Goal: Information Seeking & Learning: Learn about a topic

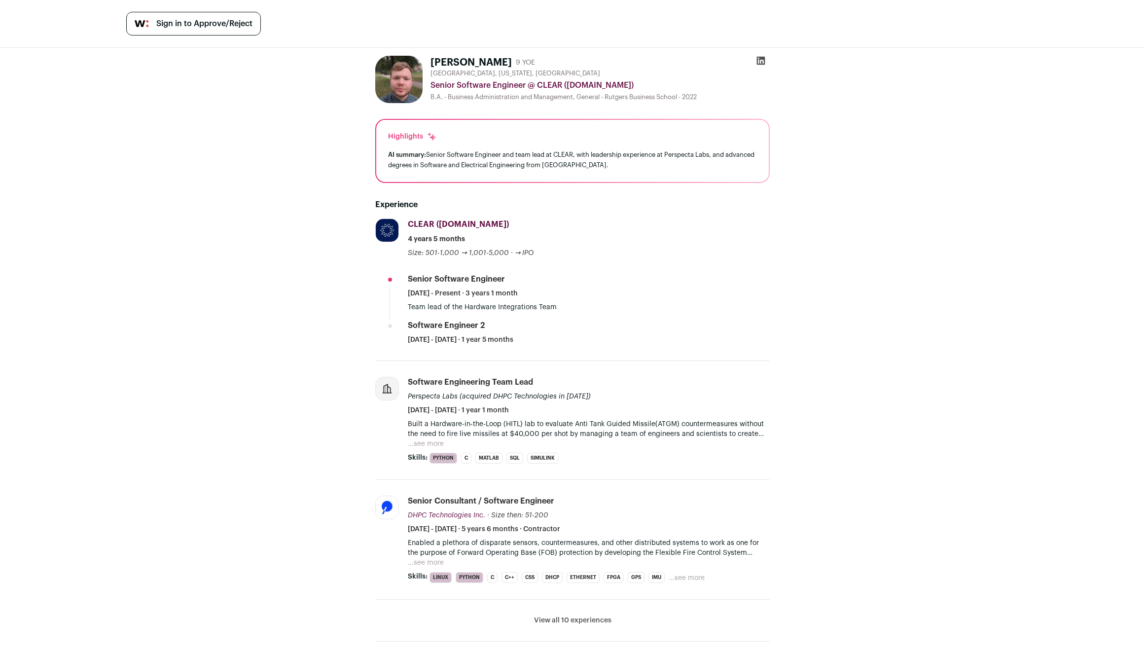
click at [433, 441] on button "...see more" at bounding box center [426, 444] width 36 height 10
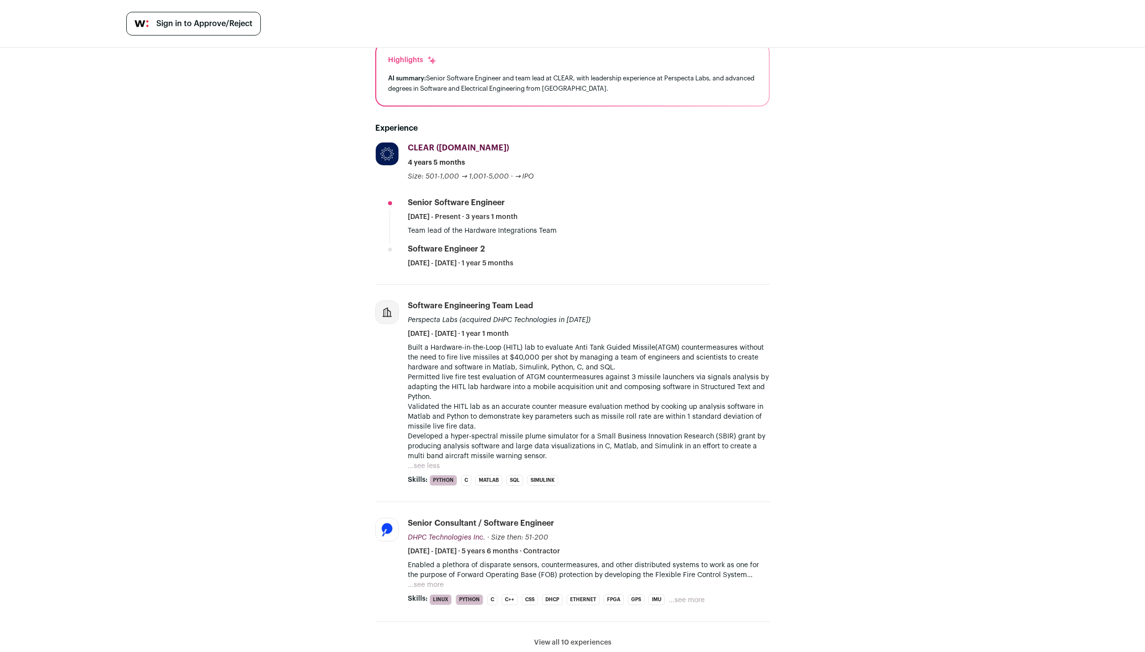
scroll to position [70, 0]
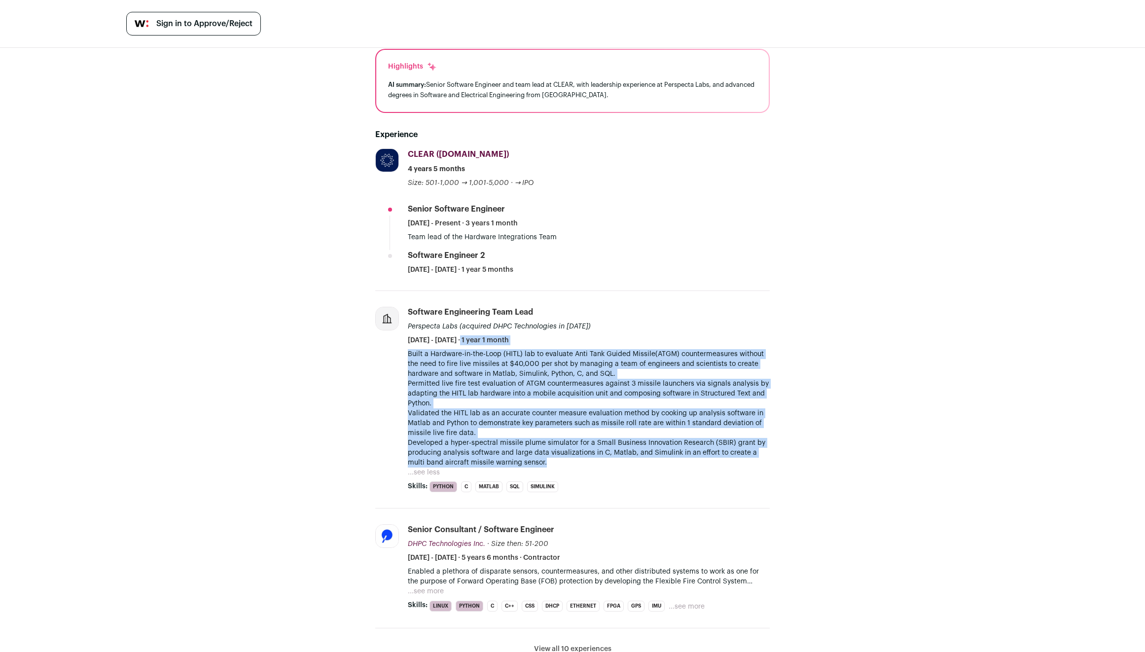
drag, startPoint x: 615, startPoint y: 461, endPoint x: 657, endPoint y: 344, distance: 123.9
click at [657, 344] on li "Software Engineering Team Lead Perspecta Labs (acquired DHPC Technologies in [D…" at bounding box center [589, 399] width 362 height 185
click at [658, 348] on li "Software Engineering Team Lead Perspecta Labs (acquired DHPC Technologies in [D…" at bounding box center [589, 399] width 362 height 185
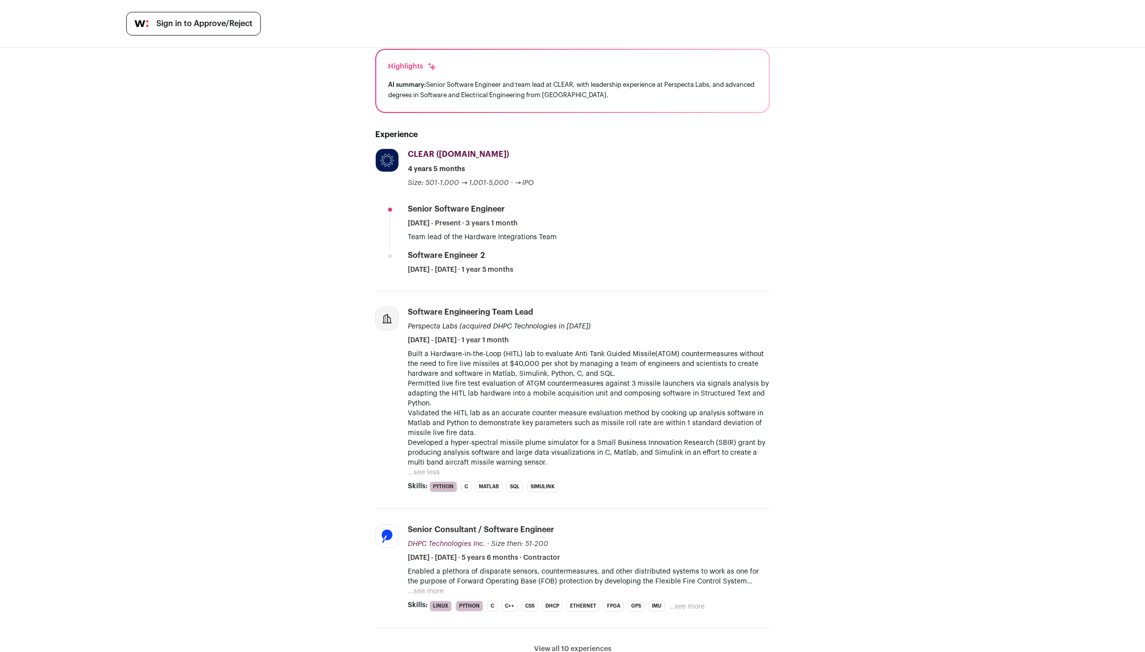
click at [658, 355] on p "Built a Hardware-in-the-Loop (HITL) lab to evaluate Anti Tank Guided Missile(AT…" at bounding box center [589, 408] width 362 height 118
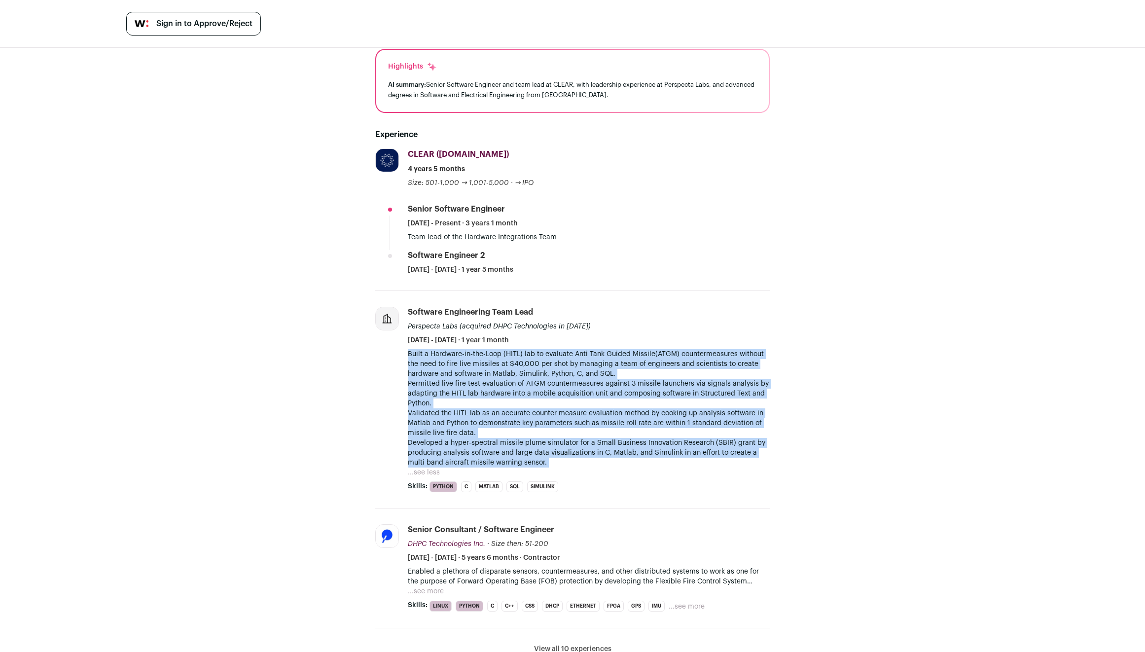
drag, startPoint x: 658, startPoint y: 355, endPoint x: 660, endPoint y: 455, distance: 99.6
click at [660, 455] on p "Built a Hardware-in-the-Loop (HITL) lab to evaluate Anti Tank Guided Missile(AT…" at bounding box center [589, 408] width 362 height 118
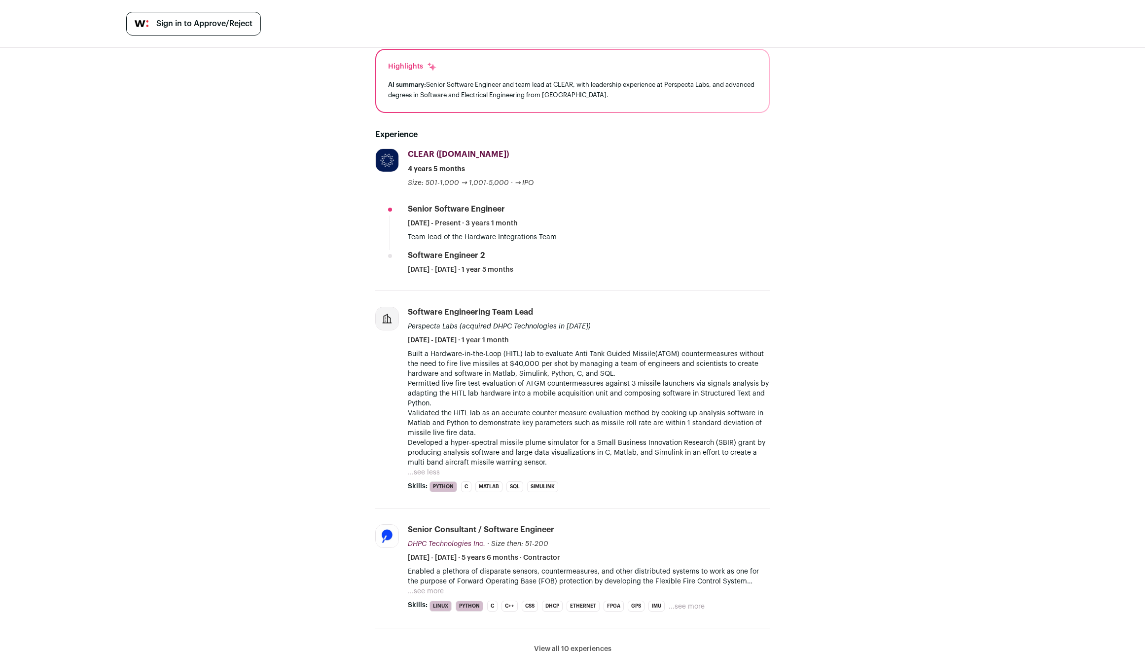
click at [489, 450] on p "Built a Hardware-in-the-Loop (HITL) lab to evaluate Anti Tank Guided Missile(AT…" at bounding box center [589, 408] width 362 height 118
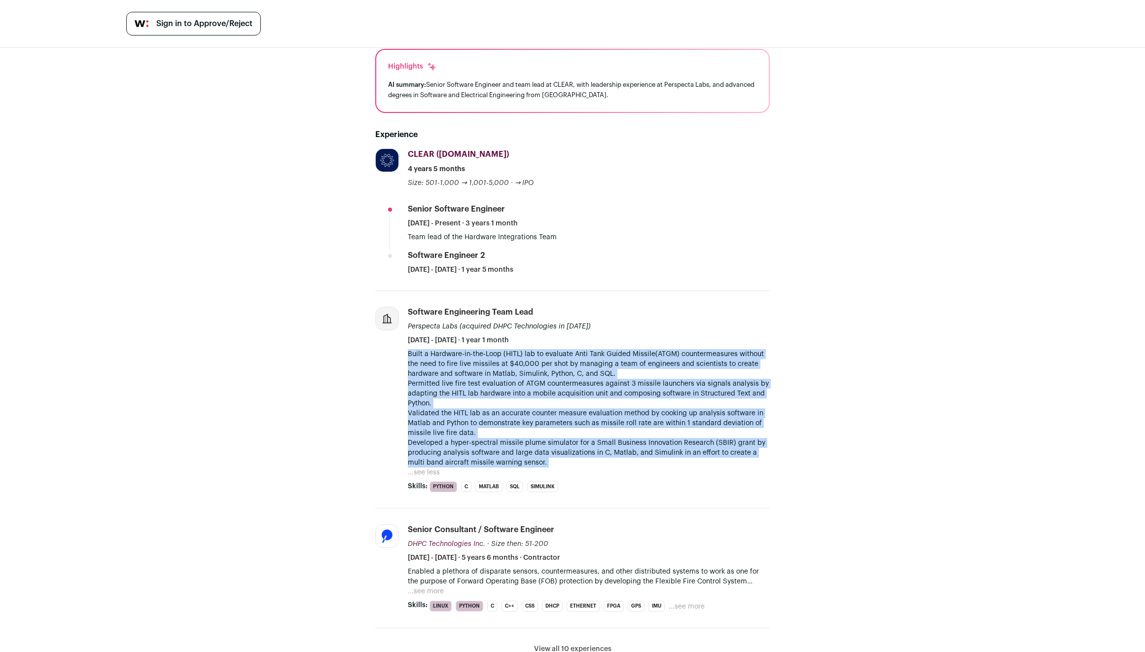
drag, startPoint x: 489, startPoint y: 450, endPoint x: 542, endPoint y: 363, distance: 101.6
click at [542, 363] on p "Built a Hardware-in-the-Loop (HITL) lab to evaluate Anti Tank Guided Missile(AT…" at bounding box center [589, 408] width 362 height 118
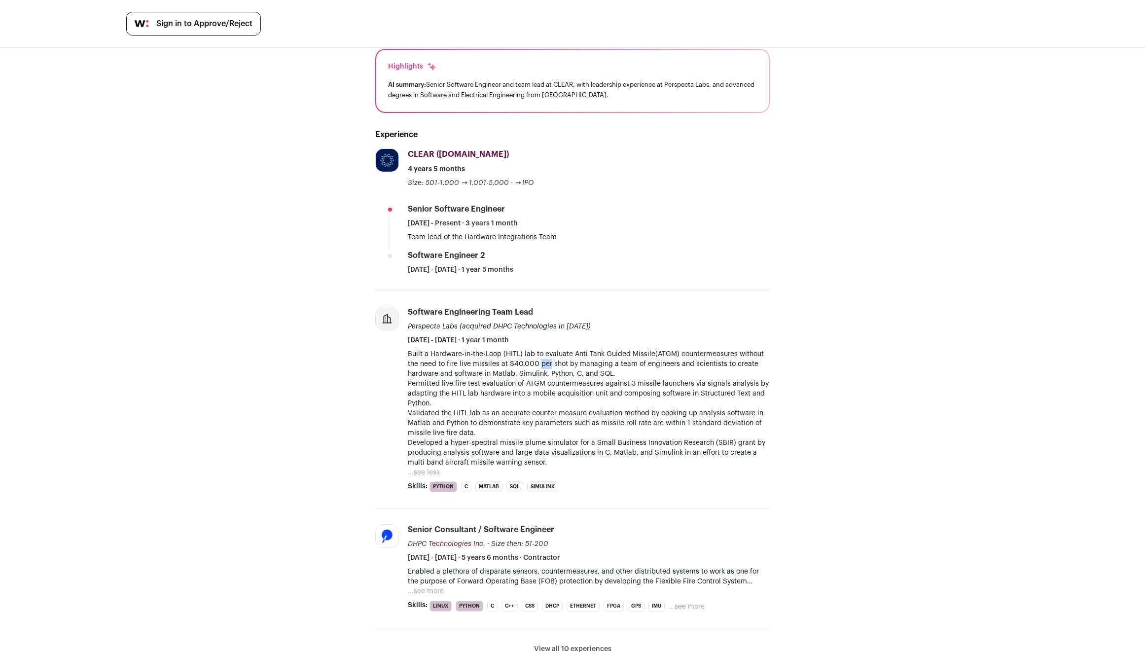
click at [542, 363] on p "Built a Hardware-in-the-Loop (HITL) lab to evaluate Anti Tank Guided Missile(AT…" at bounding box center [589, 408] width 362 height 118
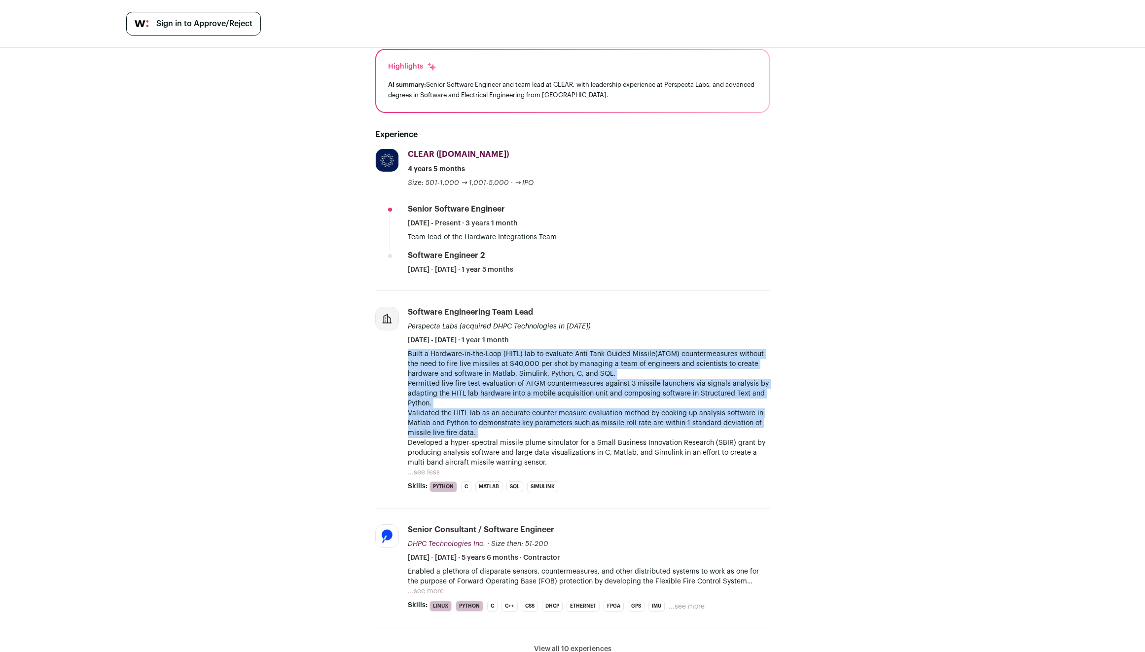
drag, startPoint x: 542, startPoint y: 363, endPoint x: 557, endPoint y: 433, distance: 71.2
click at [557, 433] on p "Built a Hardware-in-the-Loop (HITL) lab to evaluate Anti Tank Guided Missile(AT…" at bounding box center [589, 408] width 362 height 118
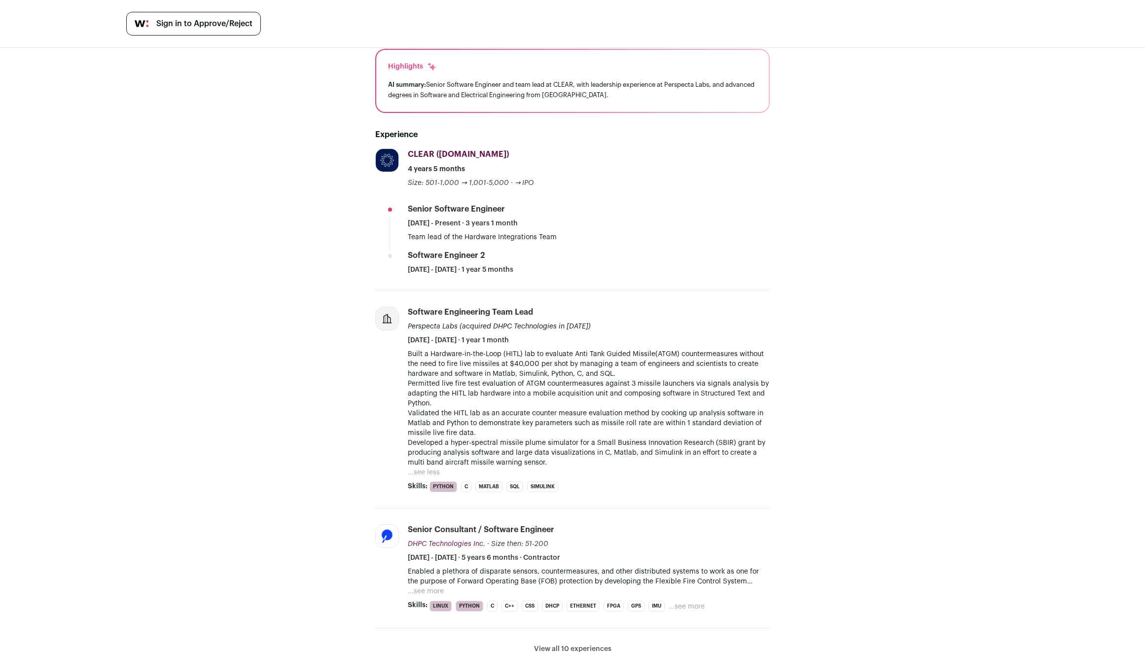
click at [428, 588] on button "...see more" at bounding box center [426, 591] width 36 height 10
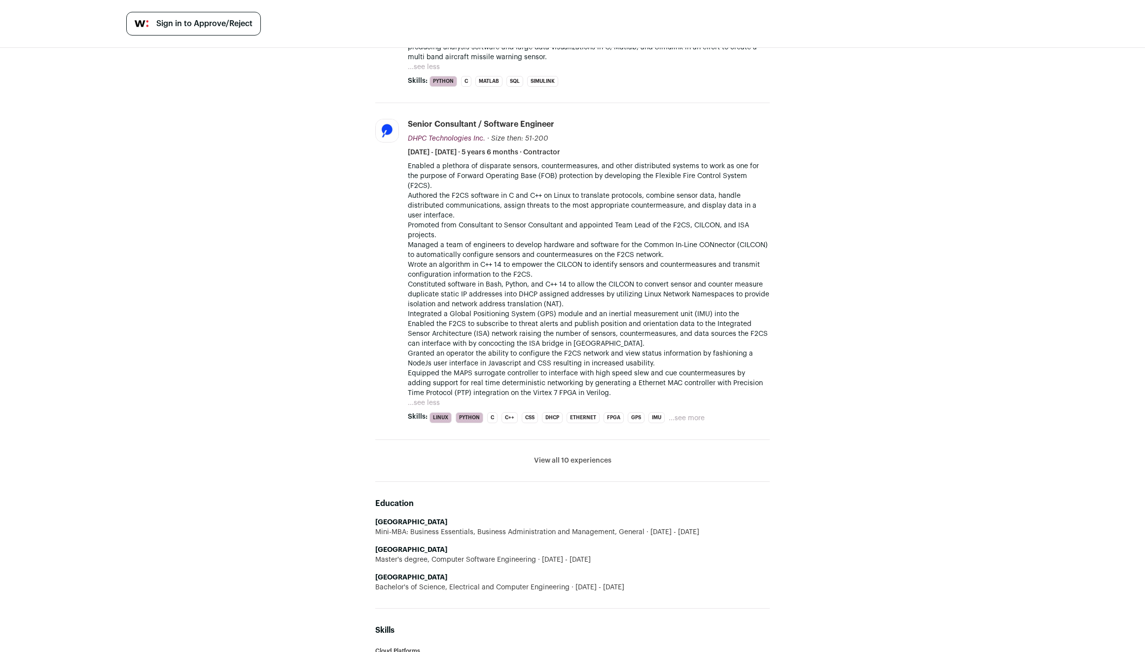
scroll to position [317, 0]
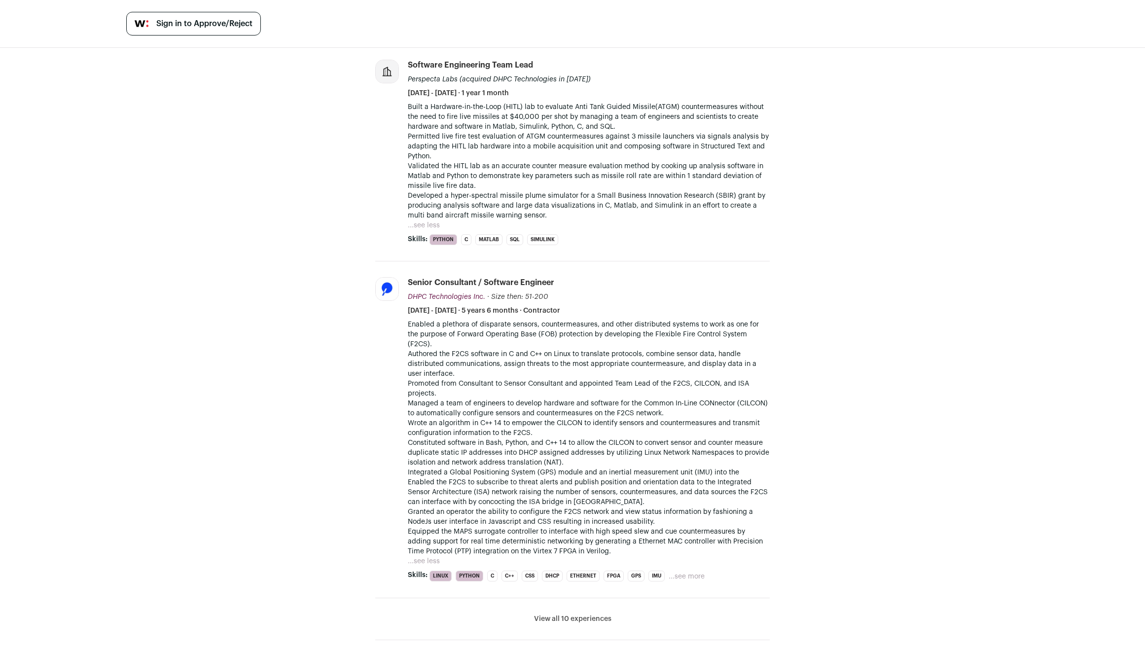
click at [467, 411] on p "Enabled a plethora of disparate sensors, countermeasures, and other distributed…" at bounding box center [589, 438] width 362 height 237
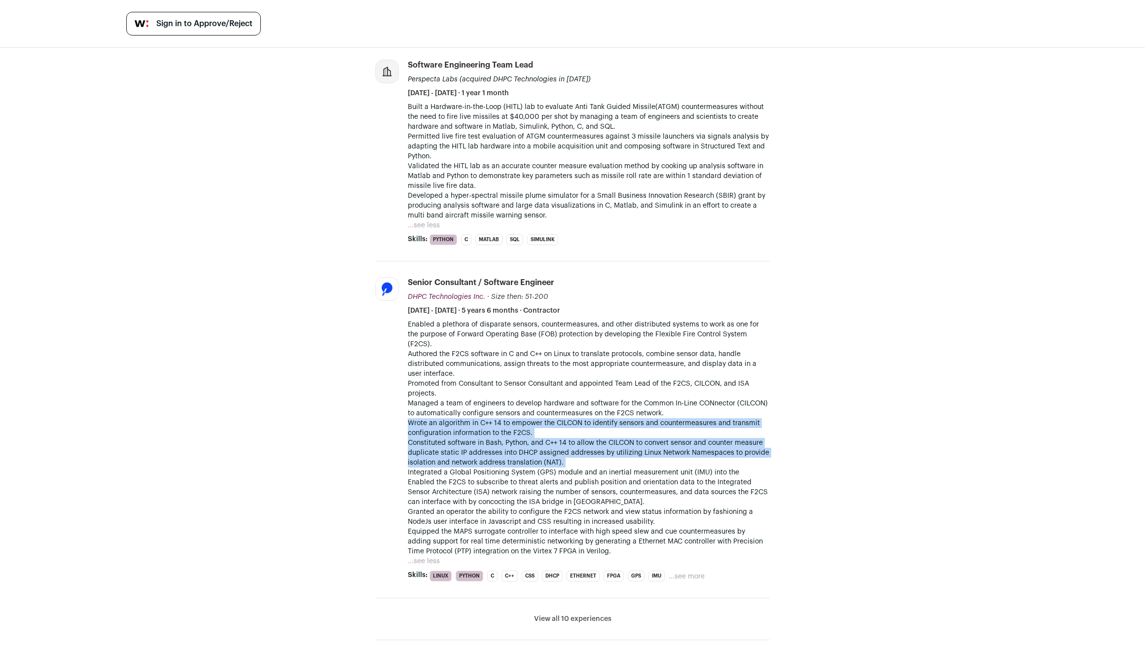
drag, startPoint x: 467, startPoint y: 411, endPoint x: 474, endPoint y: 435, distance: 25.9
click at [474, 435] on p "Enabled a plethora of disparate sensors, countermeasures, and other distributed…" at bounding box center [589, 438] width 362 height 237
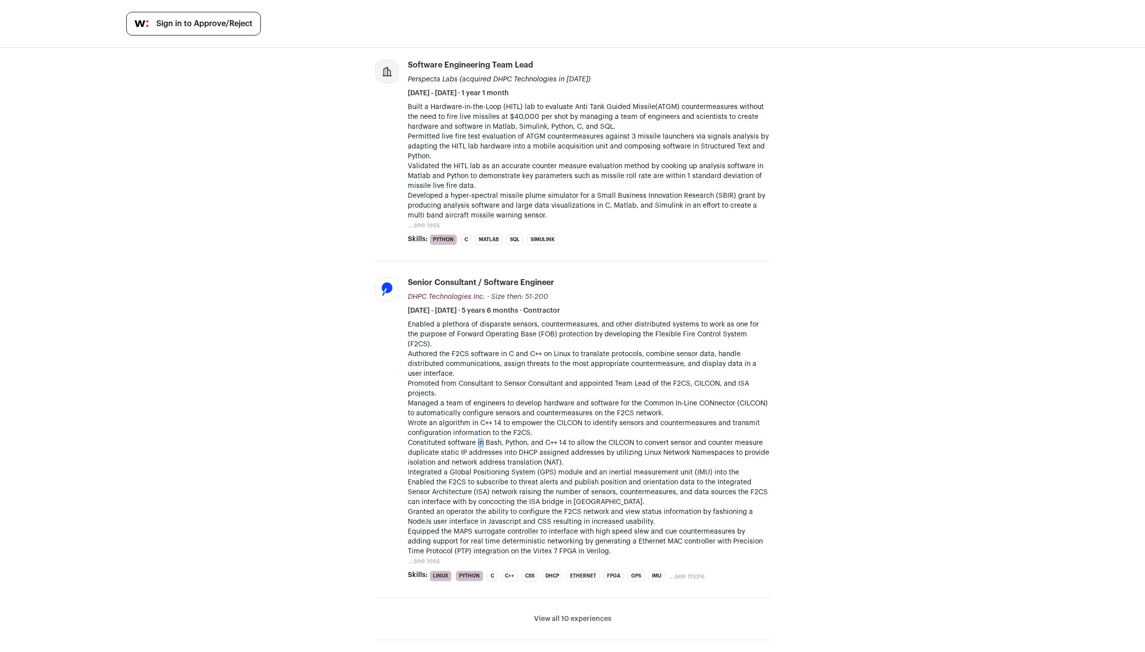
click at [474, 435] on p "Enabled a plethora of disparate sensors, countermeasures, and other distributed…" at bounding box center [589, 438] width 362 height 237
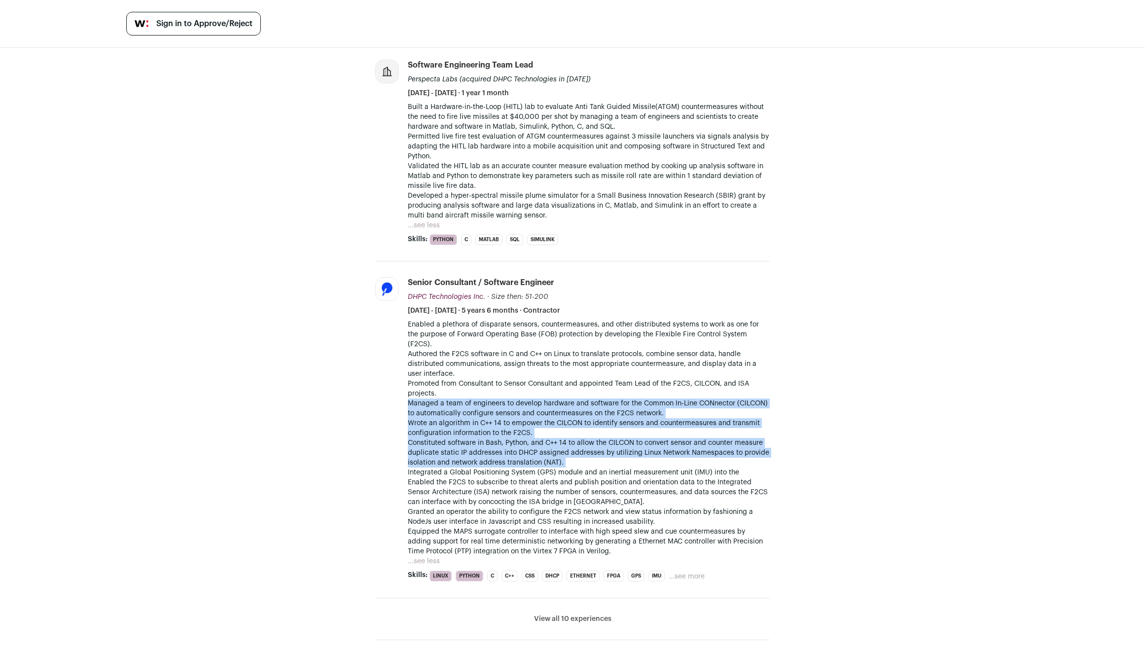
drag, startPoint x: 474, startPoint y: 435, endPoint x: 482, endPoint y: 396, distance: 40.1
click at [482, 396] on p "Enabled a plethora of disparate sensors, countermeasures, and other distributed…" at bounding box center [589, 438] width 362 height 237
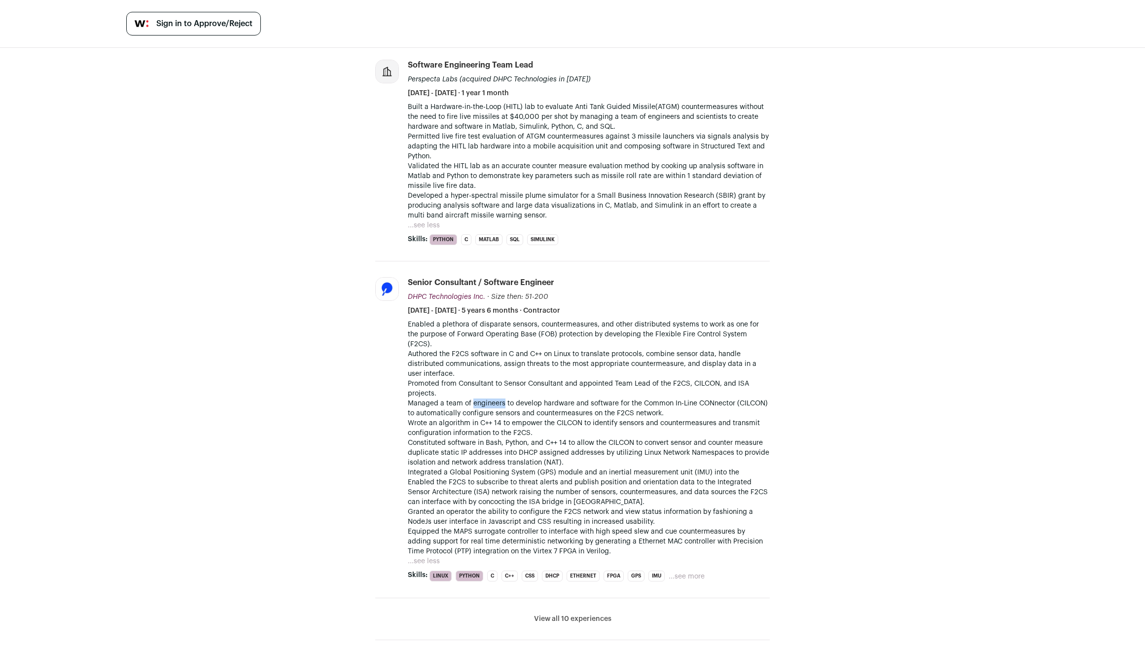
click at [482, 396] on p "Enabled a plethora of disparate sensors, countermeasures, and other distributed…" at bounding box center [589, 438] width 362 height 237
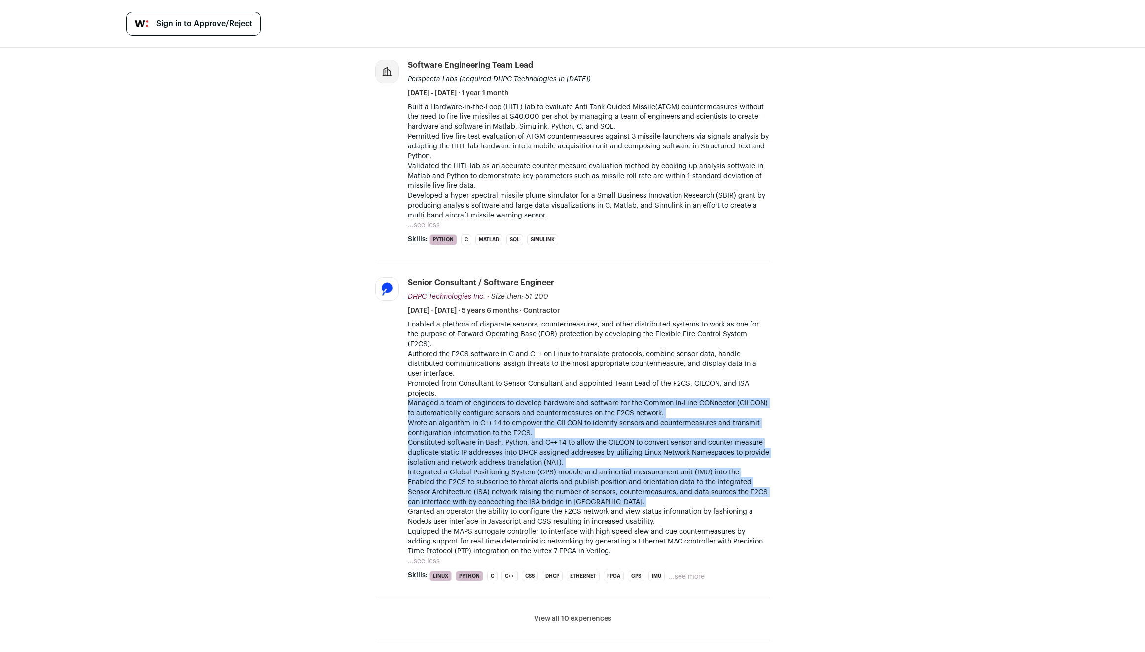
drag, startPoint x: 482, startPoint y: 396, endPoint x: 479, endPoint y: 491, distance: 95.2
click at [479, 491] on p "Enabled a plethora of disparate sensors, countermeasures, and other distributed…" at bounding box center [589, 438] width 362 height 237
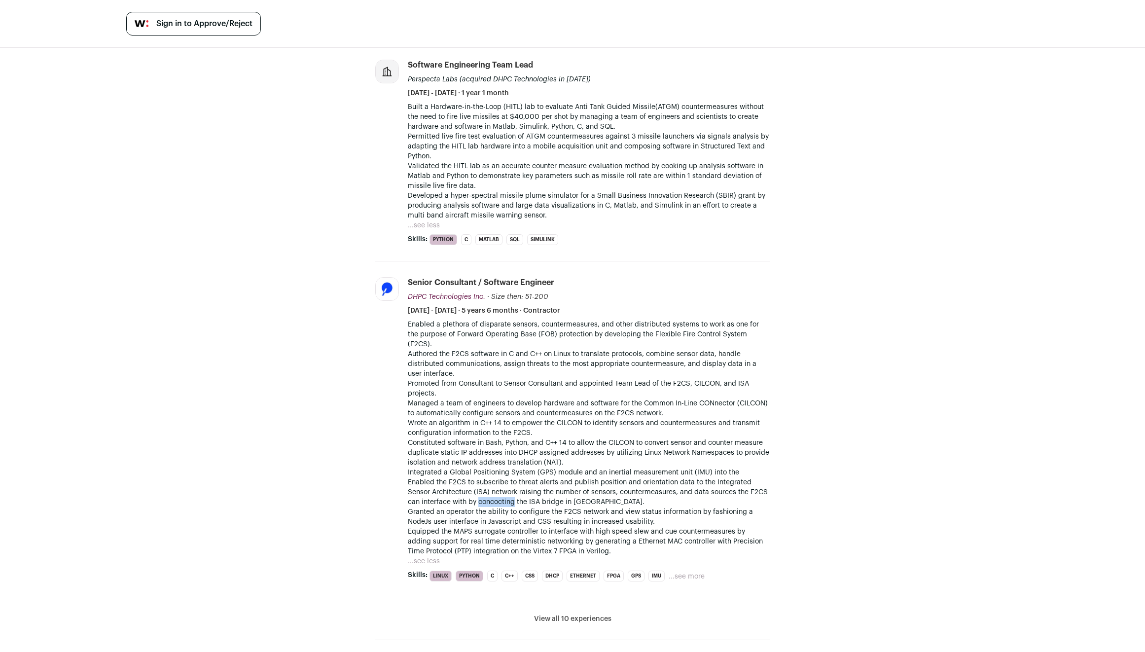
click at [479, 491] on p "Enabled a plethora of disparate sensors, countermeasures, and other distributed…" at bounding box center [589, 438] width 362 height 237
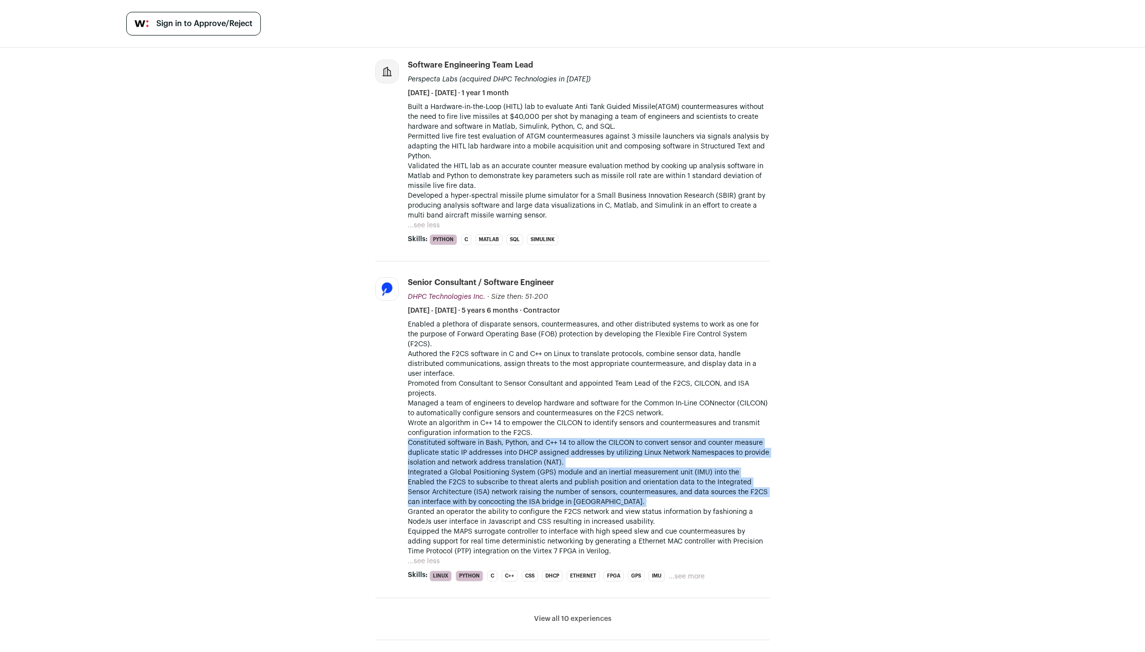
drag, startPoint x: 479, startPoint y: 491, endPoint x: 471, endPoint y: 422, distance: 69.9
click at [471, 422] on p "Enabled a plethora of disparate sensors, countermeasures, and other distributed…" at bounding box center [589, 438] width 362 height 237
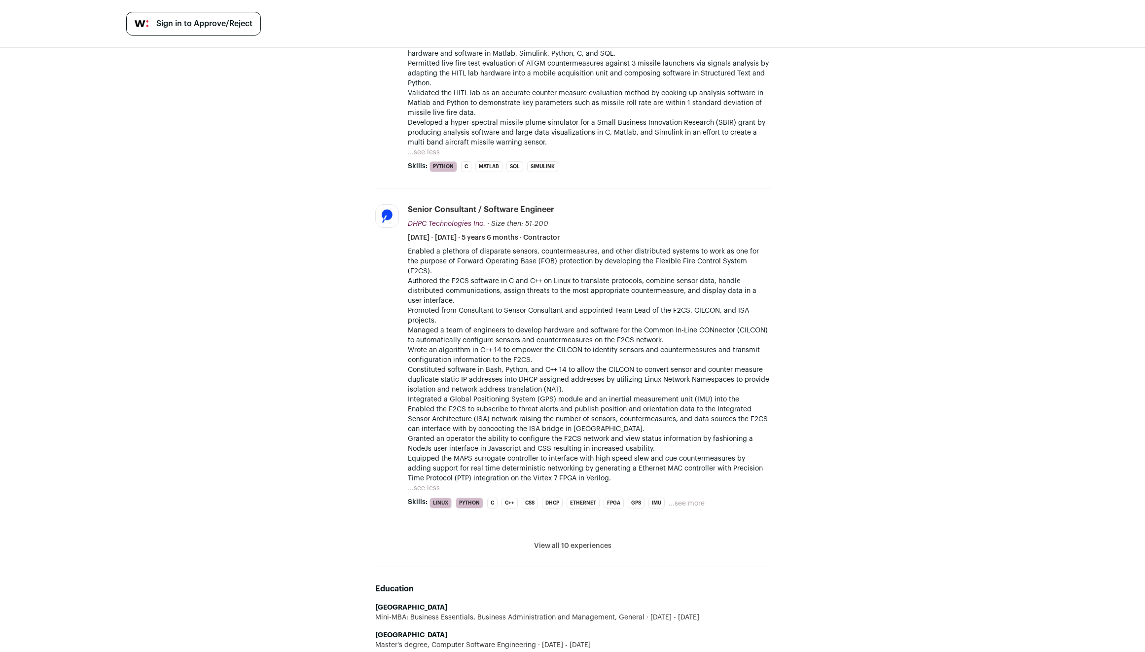
scroll to position [423, 0]
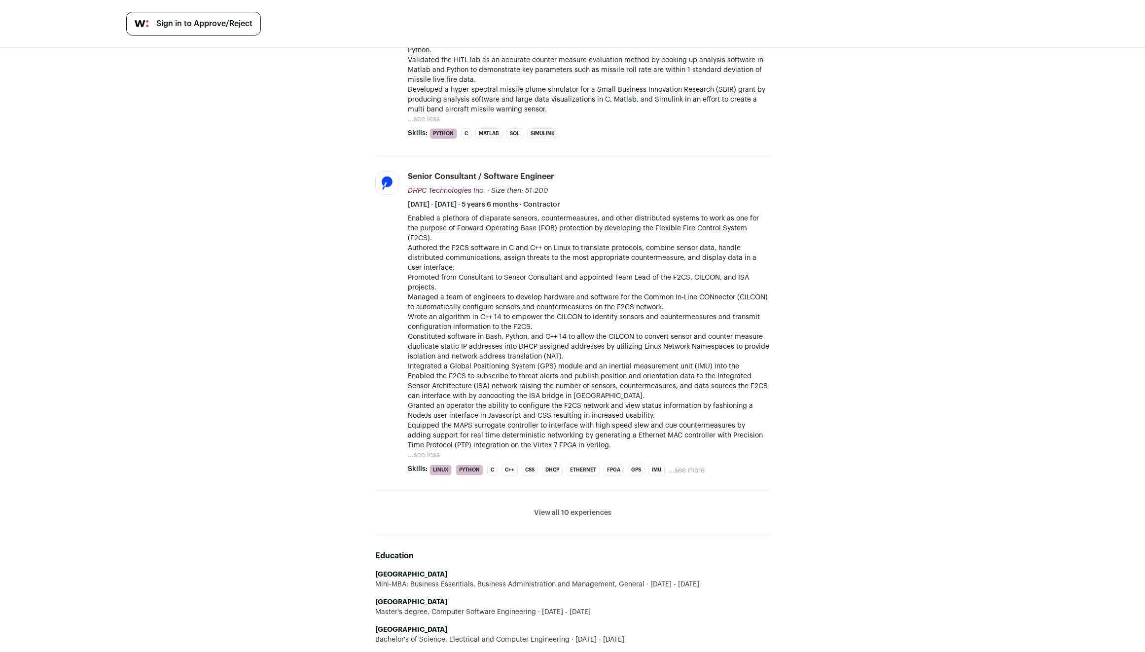
click at [548, 508] on button "View all 10 experiences" at bounding box center [572, 513] width 77 height 10
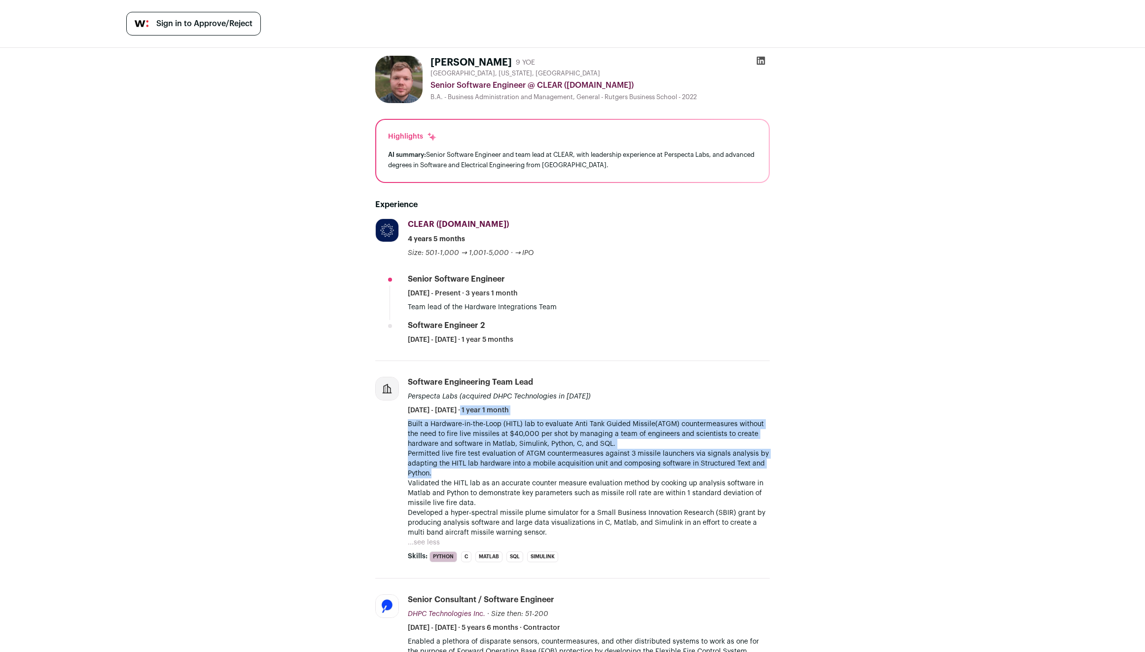
scroll to position [19, 0]
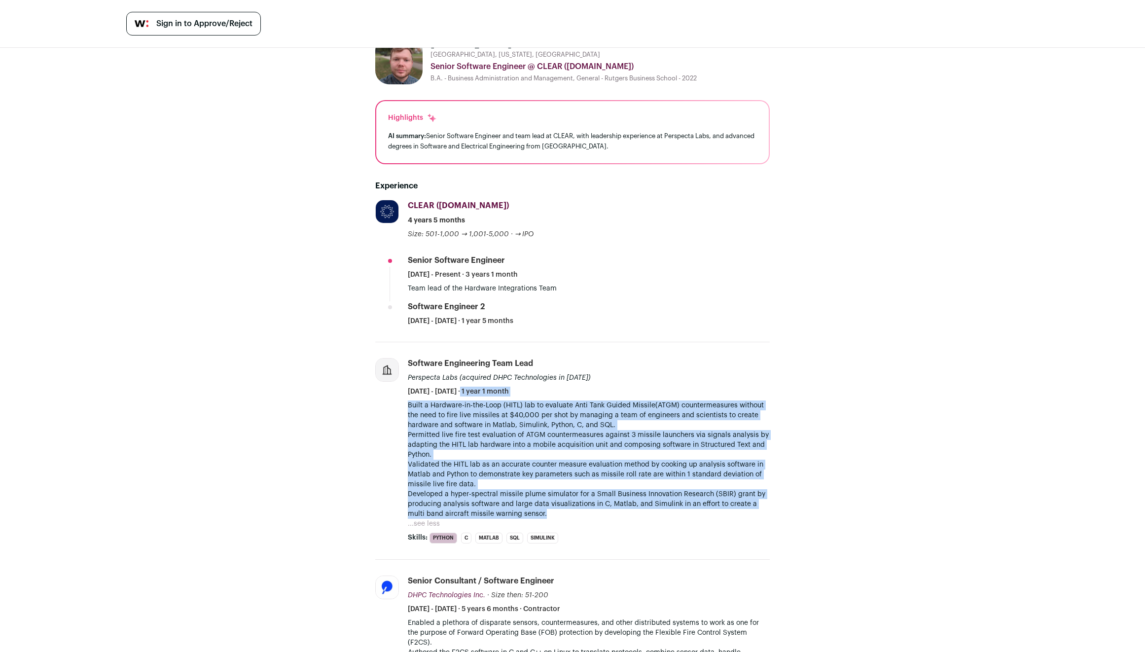
drag, startPoint x: 644, startPoint y: 415, endPoint x: 664, endPoint y: 509, distance: 96.7
click at [664, 509] on li "Software Engineering Team Lead Perspecta Labs (acquired DHPC Technologies in [D…" at bounding box center [589, 450] width 362 height 185
click at [664, 509] on p "Built a Hardware-in-the-Loop (HITL) lab to evaluate Anti Tank Guided Missile(AT…" at bounding box center [589, 459] width 362 height 118
drag, startPoint x: 651, startPoint y: 509, endPoint x: 653, endPoint y: 399, distance: 110.5
click at [653, 399] on li "Software Engineering Team Lead Perspecta Labs (acquired DHPC Technologies in [D…" at bounding box center [589, 450] width 362 height 185
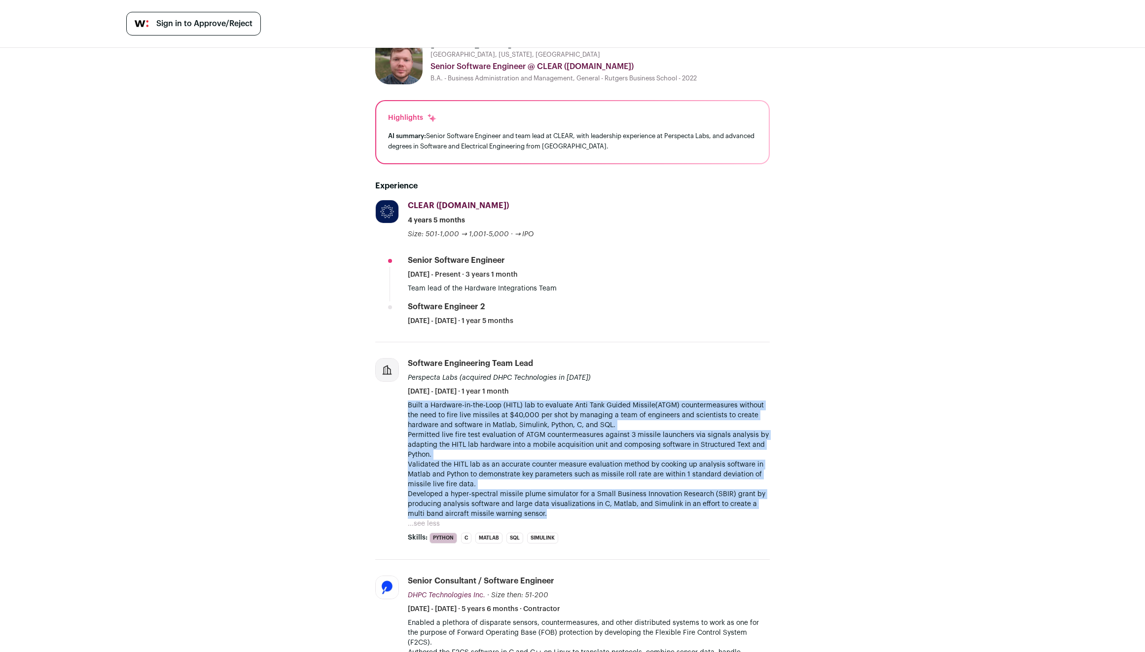
click at [653, 399] on li "Software Engineering Team Lead Perspecta Labs (acquired DHPC Technologies in [D…" at bounding box center [589, 450] width 362 height 185
drag, startPoint x: 653, startPoint y: 423, endPoint x: 654, endPoint y: 508, distance: 85.3
click at [654, 508] on li "Software Engineering Team Lead Perspecta Labs (acquired DHPC Technologies in [D…" at bounding box center [589, 450] width 362 height 185
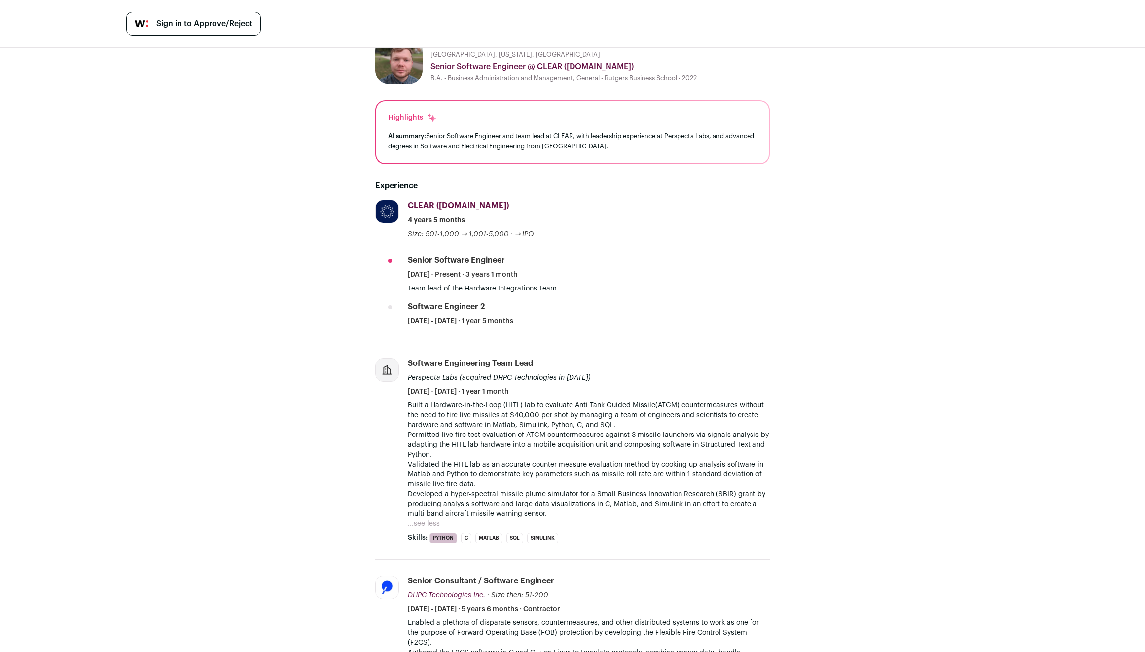
click at [654, 508] on p "Built a Hardware-in-the-Loop (HITL) lab to evaluate Anti Tank Guided Missile(AT…" at bounding box center [589, 459] width 362 height 118
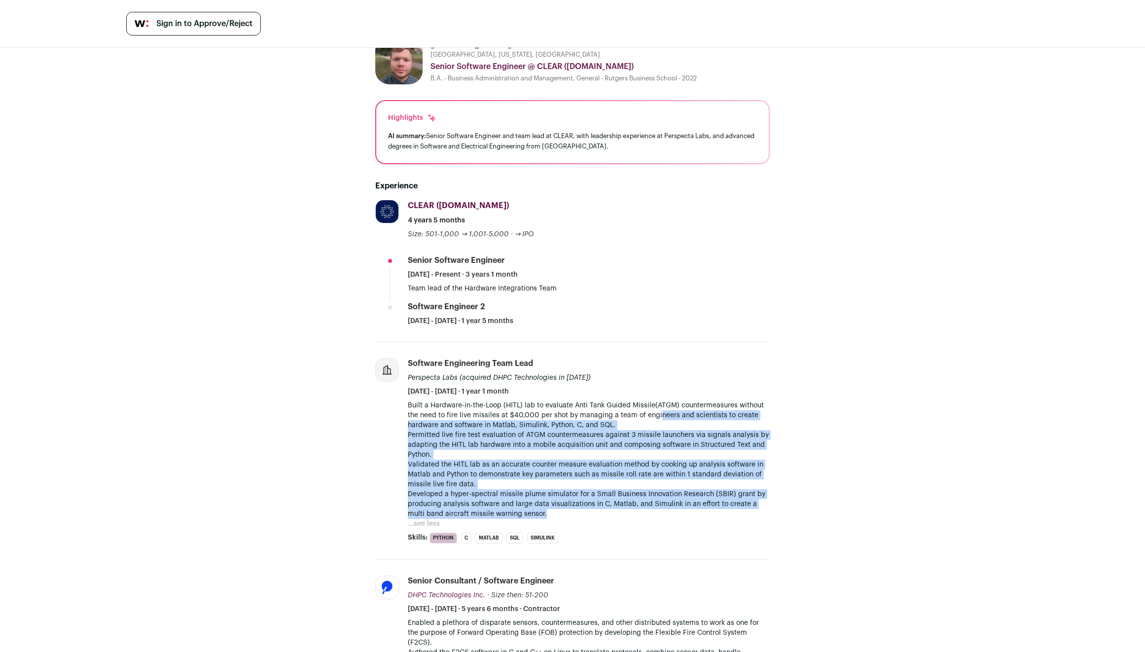
drag, startPoint x: 654, startPoint y: 511, endPoint x: 652, endPoint y: 414, distance: 97.7
click at [652, 414] on p "Built a Hardware-in-the-Loop (HITL) lab to evaluate Anti Tank Guided Missile(AT…" at bounding box center [589, 459] width 362 height 118
drag, startPoint x: 652, startPoint y: 411, endPoint x: 647, endPoint y: 504, distance: 92.4
click at [647, 504] on p "Built a Hardware-in-the-Loop (HITL) lab to evaluate Anti Tank Guided Missile(AT…" at bounding box center [589, 459] width 362 height 118
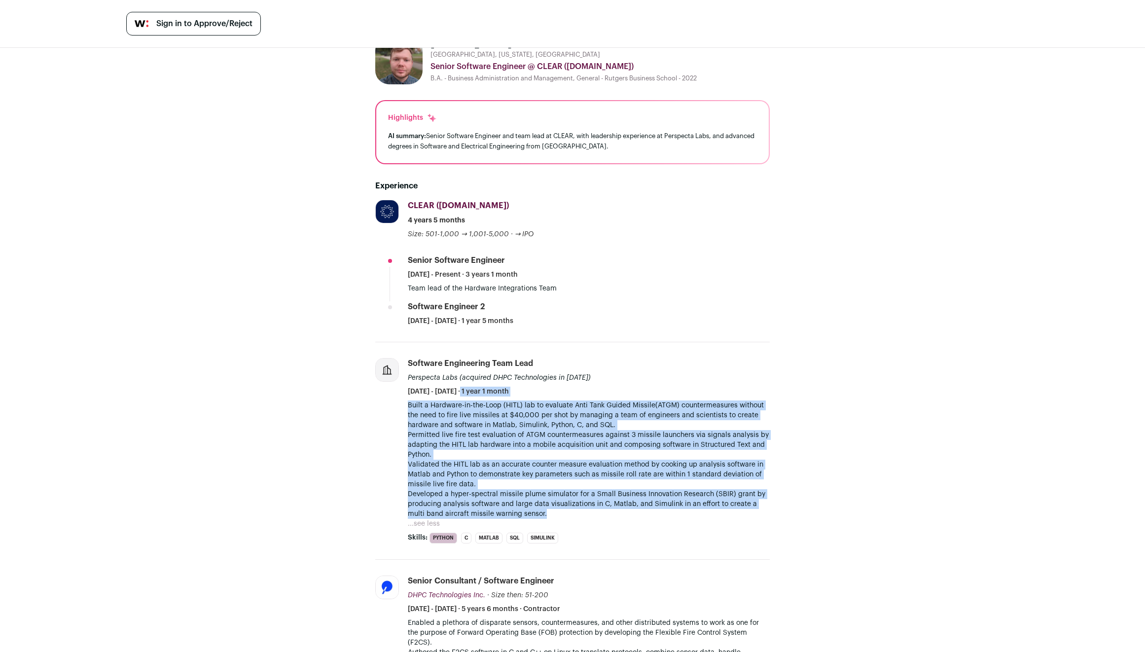
drag, startPoint x: 647, startPoint y: 513, endPoint x: 648, endPoint y: 396, distance: 117.9
click at [648, 396] on li "Software Engineering Team Lead Perspecta Labs (acquired DHPC Technologies in [D…" at bounding box center [589, 450] width 362 height 185
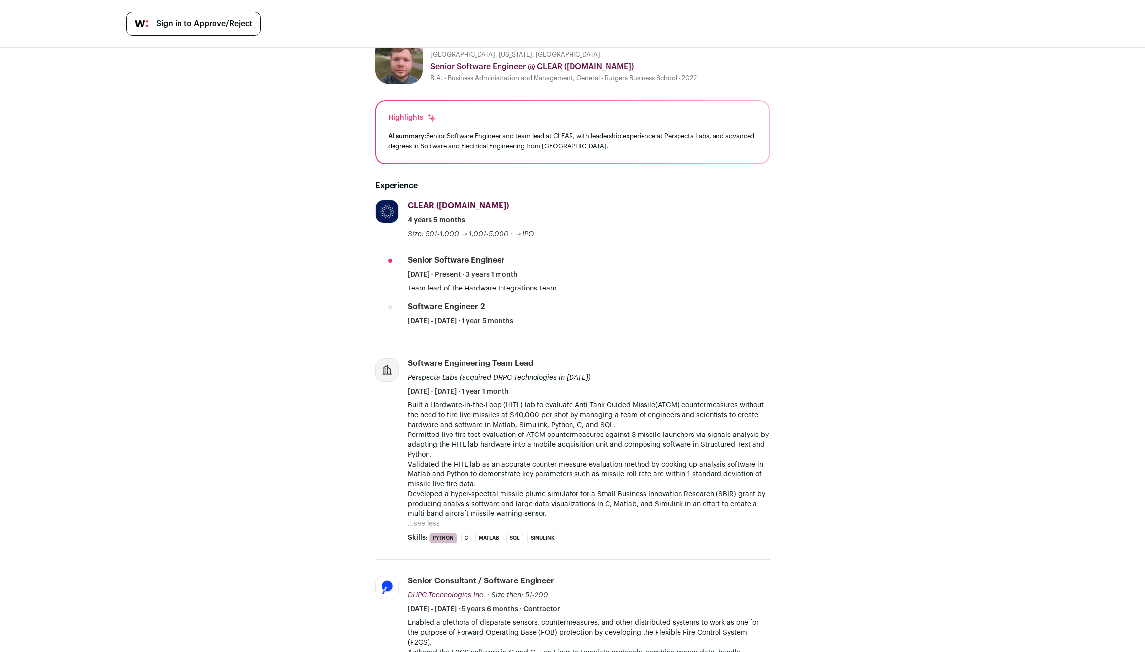
click at [648, 396] on div "Software Engineering Team Lead Perspecta Labs (acquired DHPC Technologies in [D…" at bounding box center [589, 377] width 362 height 38
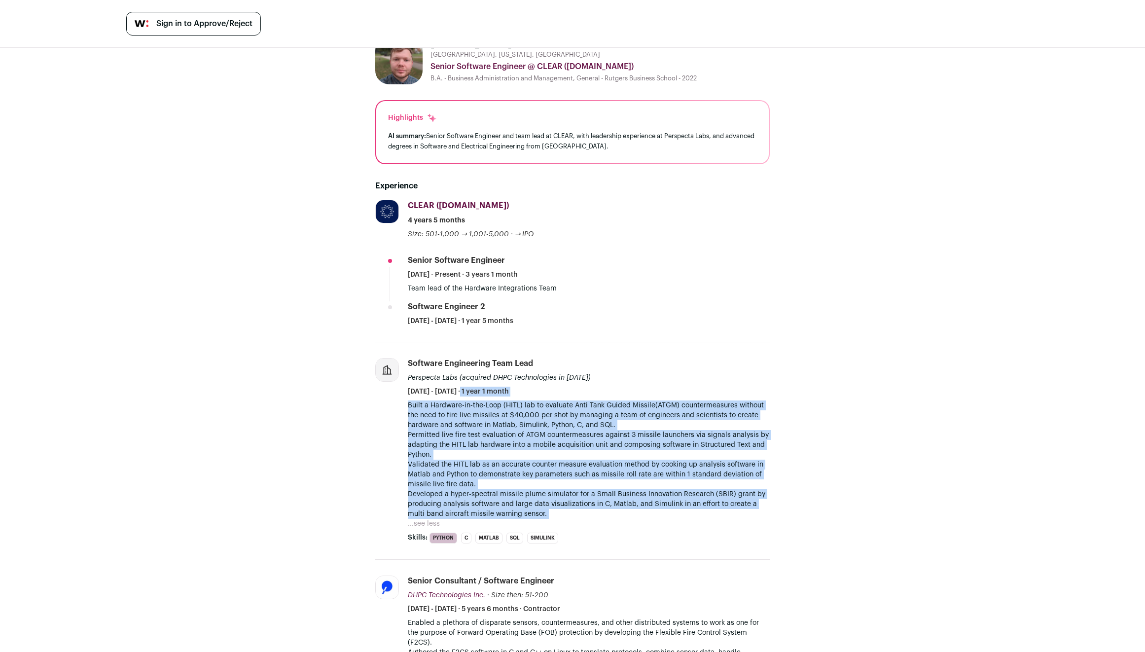
drag, startPoint x: 648, startPoint y: 396, endPoint x: 640, endPoint y: 517, distance: 122.1
click at [640, 517] on li "Software Engineering Team Lead Perspecta Labs (acquired DHPC Technologies in [D…" at bounding box center [589, 450] width 362 height 185
click at [640, 517] on p "Built a Hardware-in-the-Loop (HITL) lab to evaluate Anti Tank Guided Missile(AT…" at bounding box center [589, 459] width 362 height 118
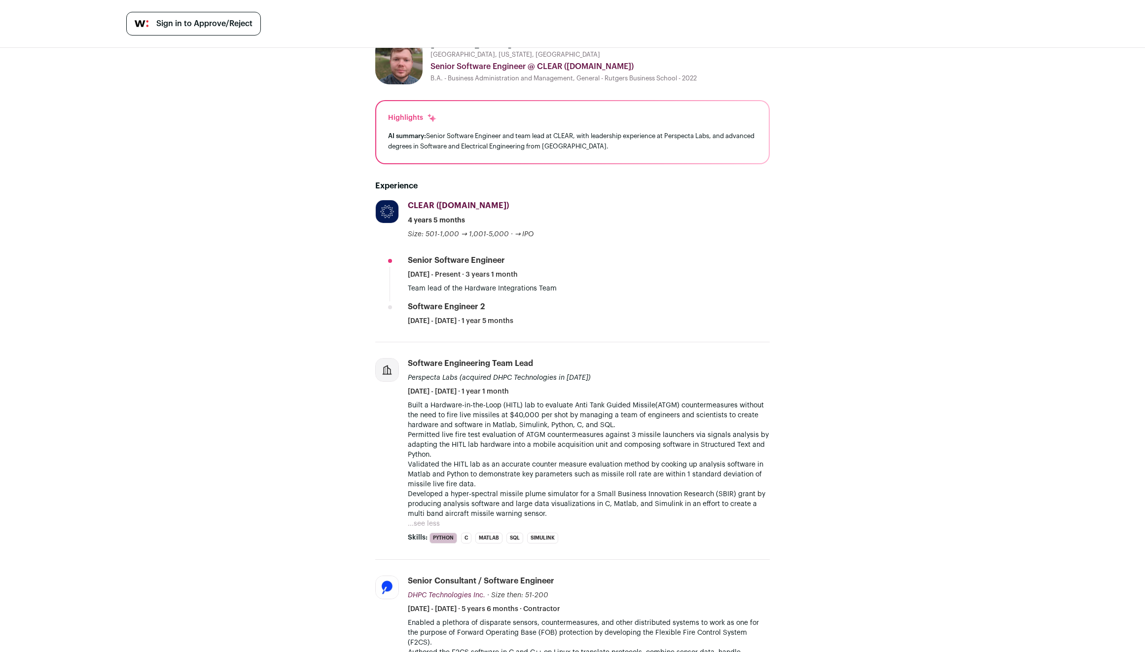
scroll to position [0, 0]
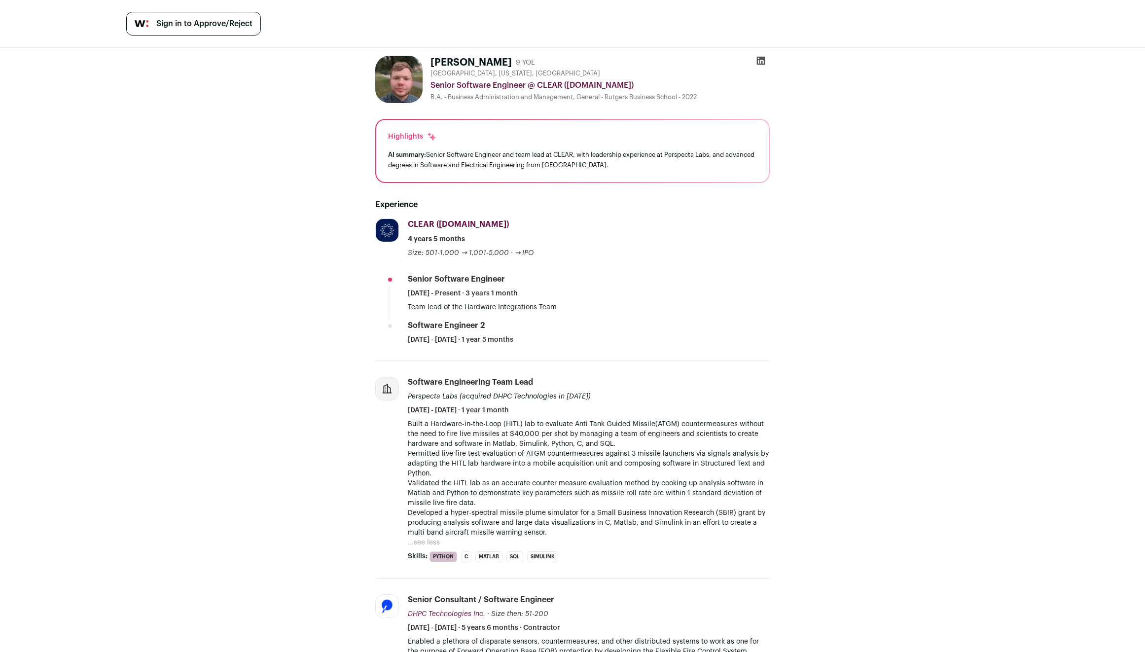
click at [721, 365] on li "Software Engineering Team Lead Perspecta Labs (acquired DHPC Technologies in [D…" at bounding box center [572, 469] width 395 height 217
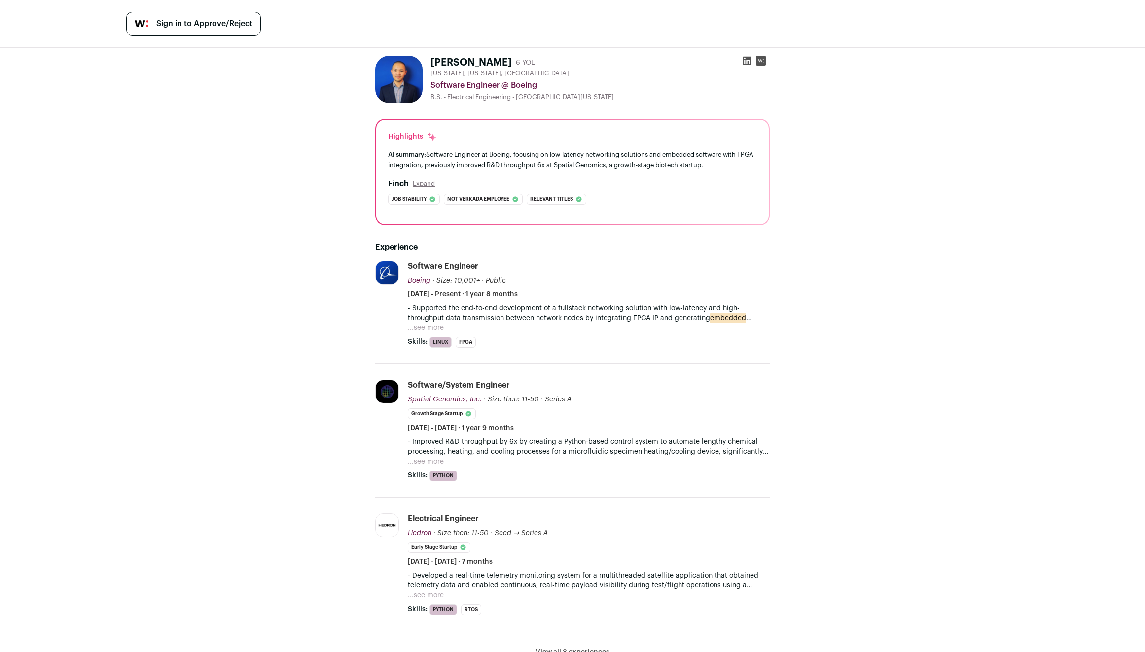
click at [419, 326] on button "...see more" at bounding box center [426, 328] width 36 height 10
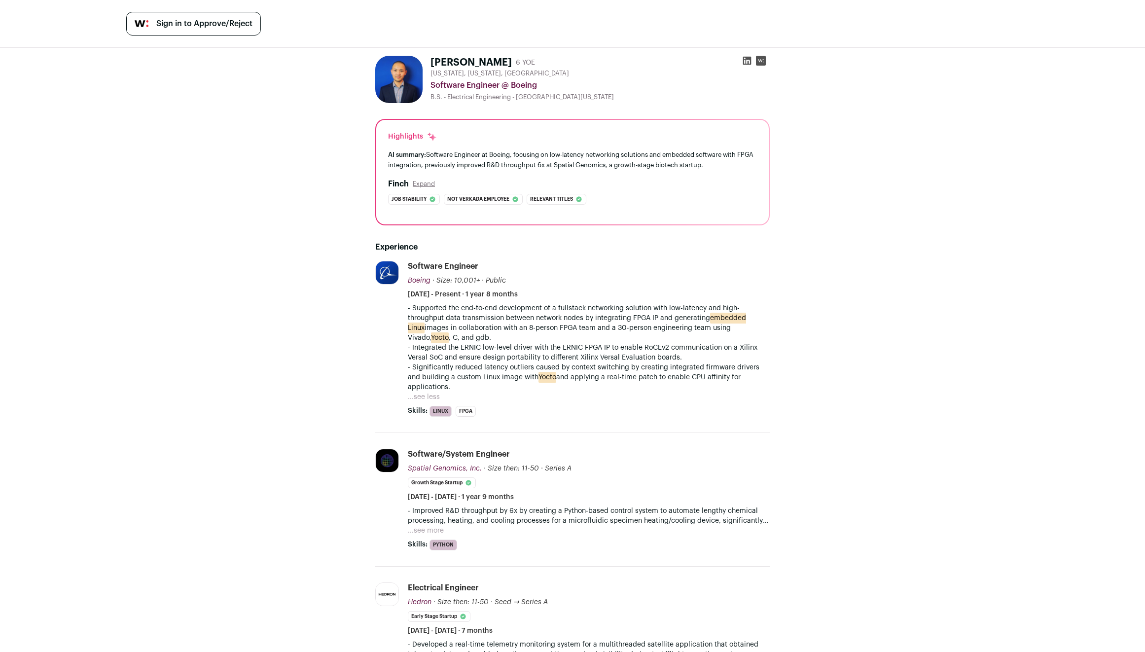
click at [592, 311] on p "- Supported the end-to-end development of a fullstack networking solution with …" at bounding box center [589, 322] width 362 height 39
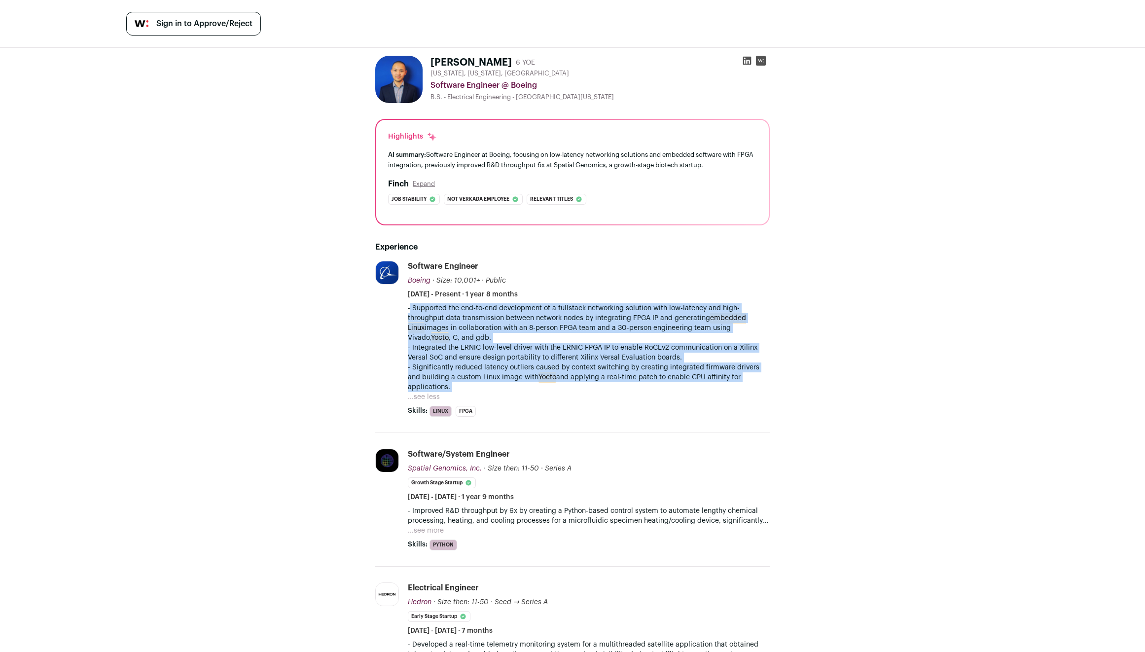
drag, startPoint x: 592, startPoint y: 311, endPoint x: 614, endPoint y: 371, distance: 63.5
click at [614, 371] on div "- Supported the end-to-end development of a fullstack networking solution with …" at bounding box center [589, 347] width 362 height 89
click at [614, 371] on p "- Significantly reduced latency outliers caused by context switching by creatin…" at bounding box center [589, 377] width 362 height 30
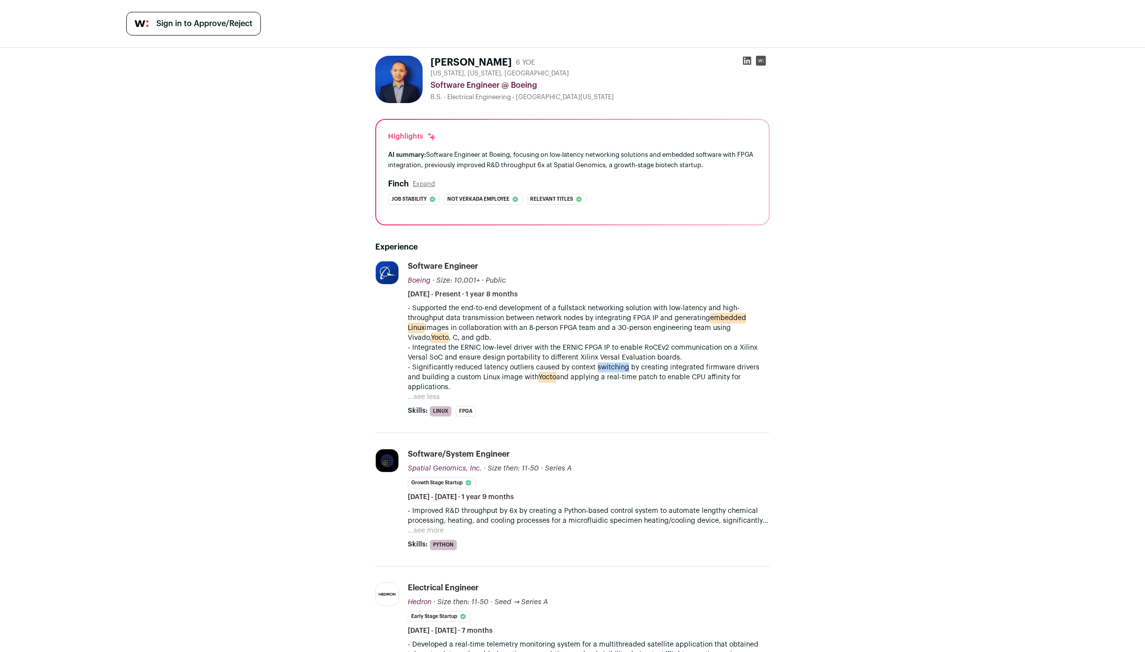
click at [614, 371] on p "- Significantly reduced latency outliers caused by context switching by creatin…" at bounding box center [589, 377] width 362 height 30
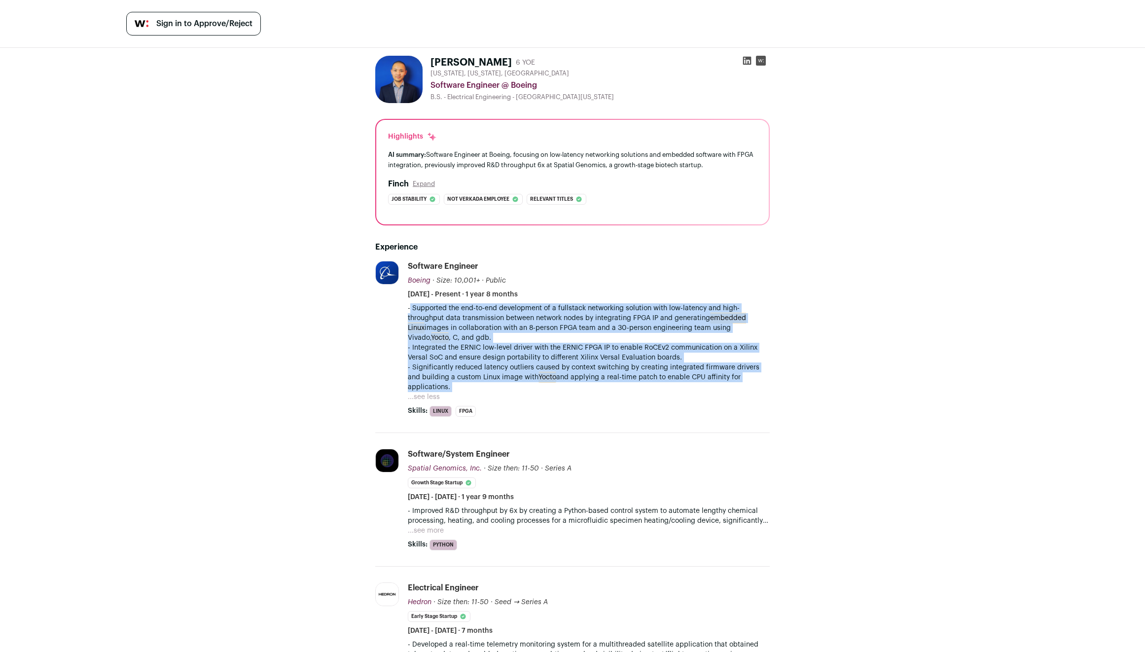
drag, startPoint x: 614, startPoint y: 371, endPoint x: 624, endPoint y: 315, distance: 56.8
click at [624, 315] on div "- Supported the end-to-end development of a fullstack networking solution with …" at bounding box center [589, 347] width 362 height 89
click at [624, 315] on p "- Supported the end-to-end development of a fullstack networking solution with …" at bounding box center [589, 322] width 362 height 39
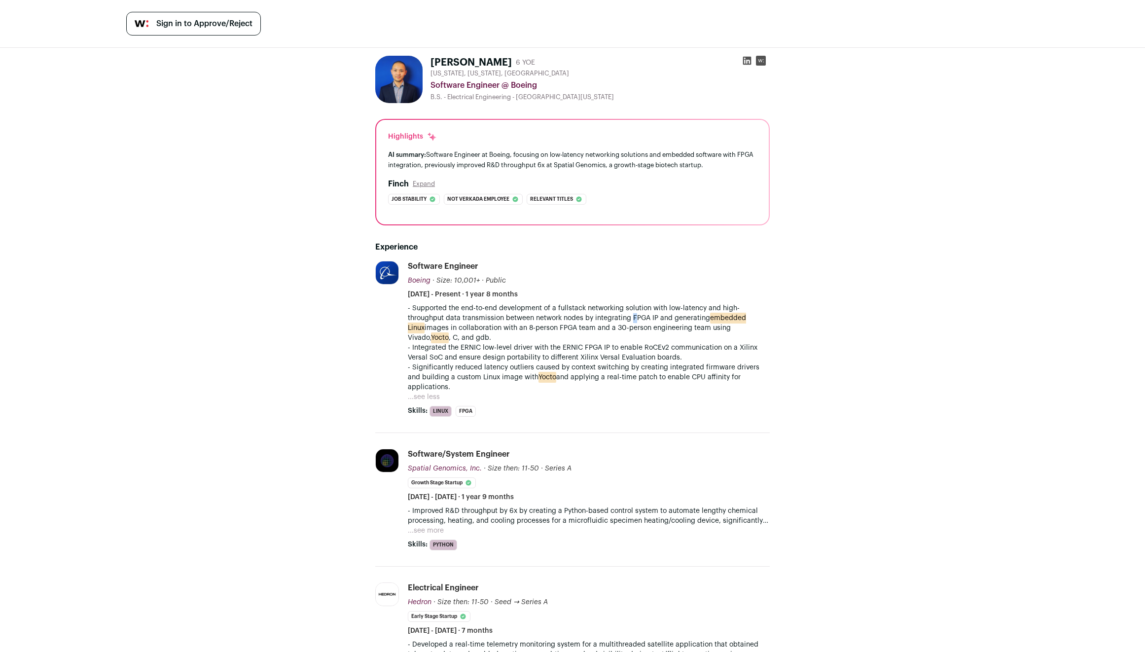
click at [624, 315] on p "- Supported the end-to-end development of a fullstack networking solution with …" at bounding box center [589, 322] width 362 height 39
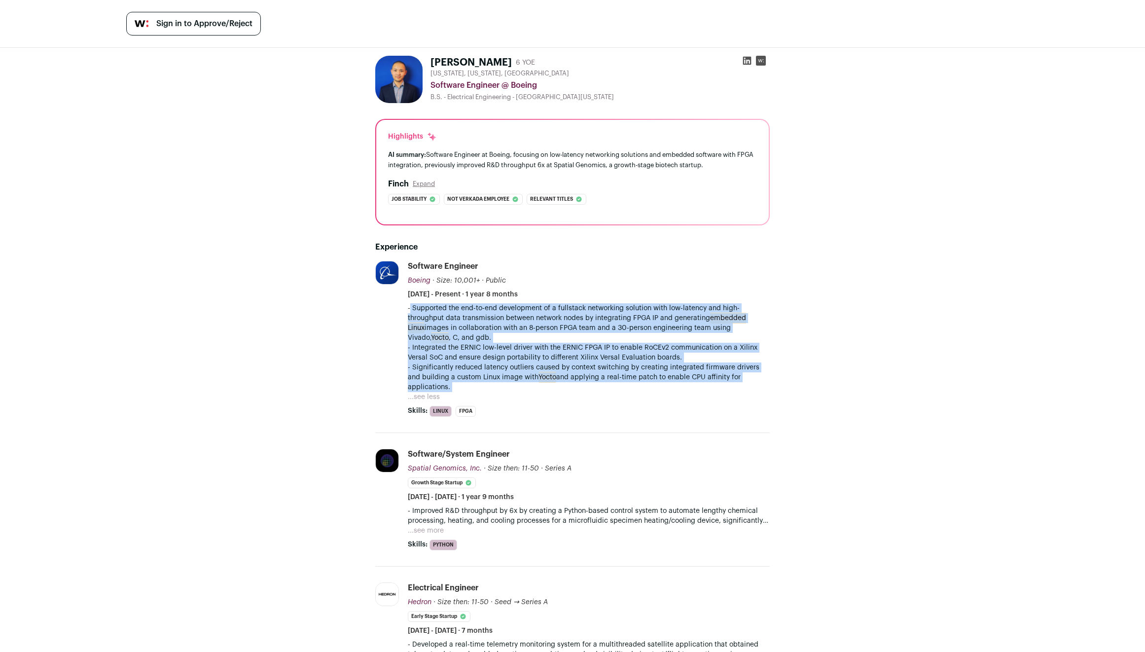
drag, startPoint x: 624, startPoint y: 315, endPoint x: 617, endPoint y: 376, distance: 61.1
click at [617, 376] on div "- Supported the end-to-end development of a fullstack networking solution with …" at bounding box center [589, 347] width 362 height 89
click at [617, 376] on p "- Significantly reduced latency outliers caused by context switching by creatin…" at bounding box center [589, 377] width 362 height 30
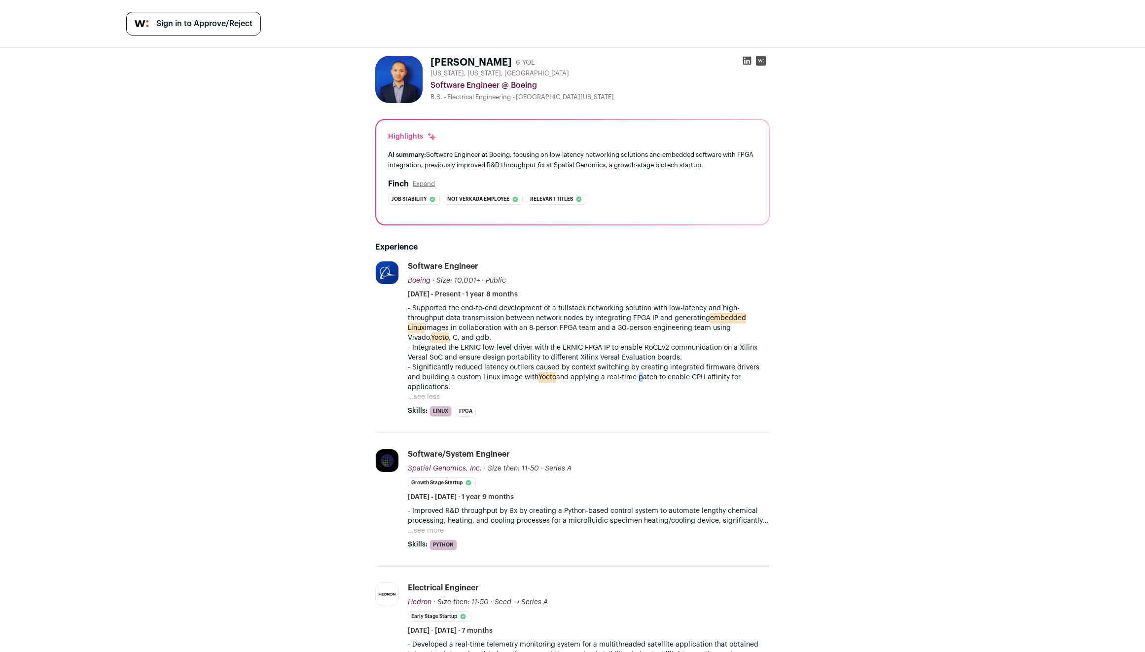
click at [617, 376] on p "- Significantly reduced latency outliers caused by context switching by creatin…" at bounding box center [589, 377] width 362 height 30
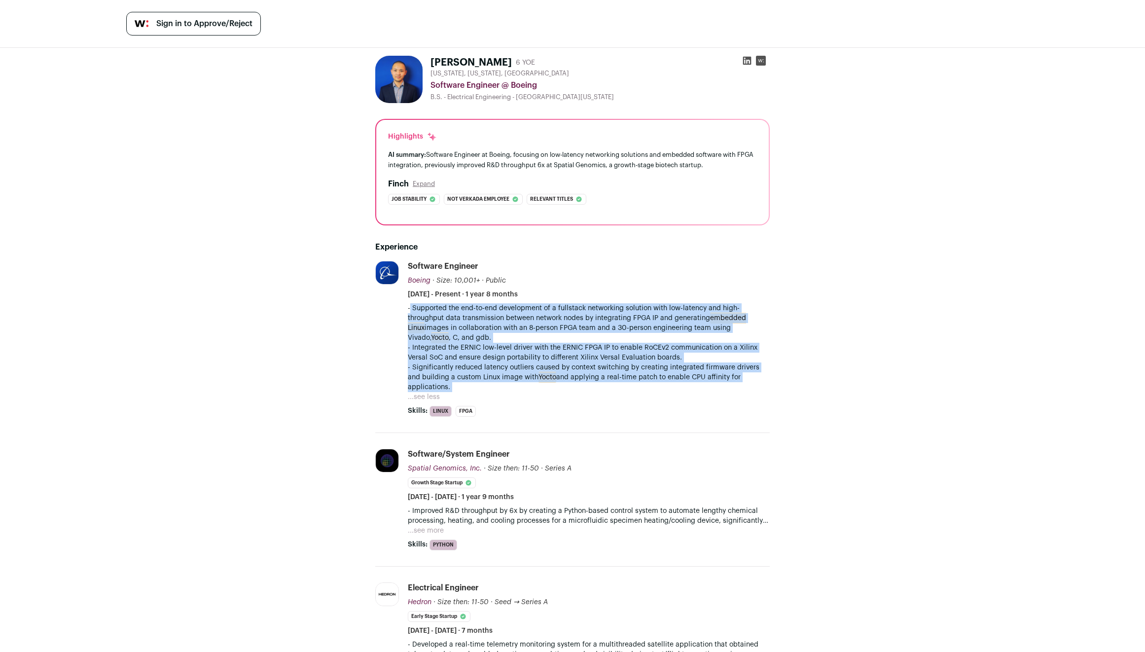
drag, startPoint x: 617, startPoint y: 376, endPoint x: 620, endPoint y: 310, distance: 65.7
click at [620, 310] on div "- Supported the end-to-end development of a fullstack networking solution with …" at bounding box center [589, 347] width 362 height 89
click at [620, 310] on p "- Supported the end-to-end development of a fullstack networking solution with …" at bounding box center [589, 322] width 362 height 39
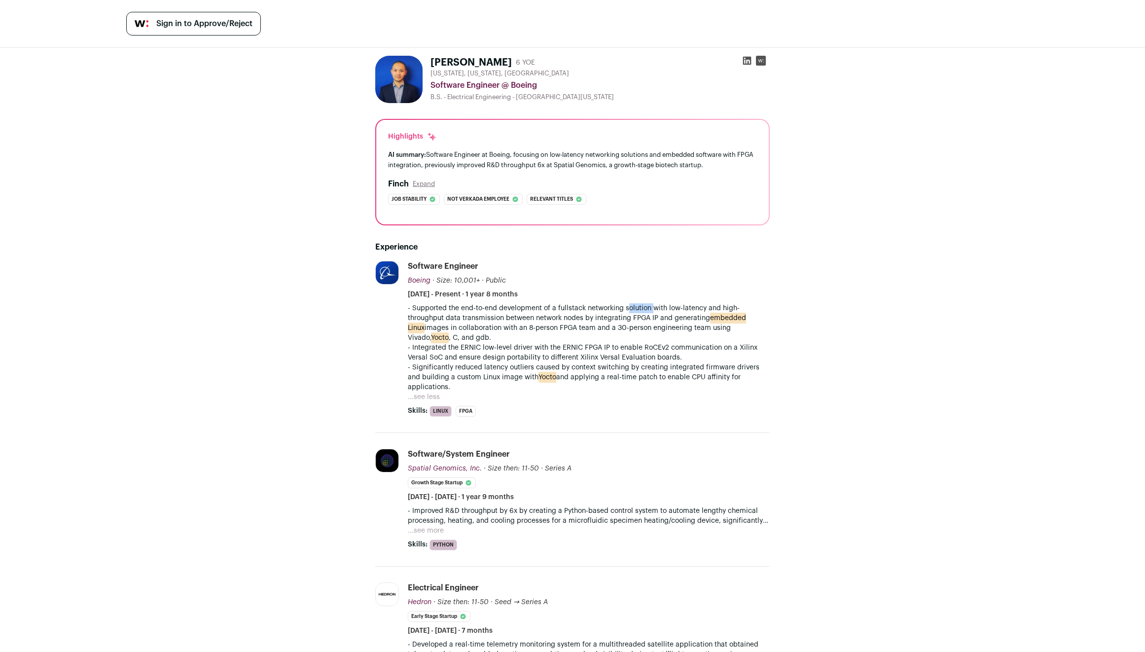
click at [620, 310] on p "- Supported the end-to-end development of a fullstack networking solution with …" at bounding box center [589, 322] width 362 height 39
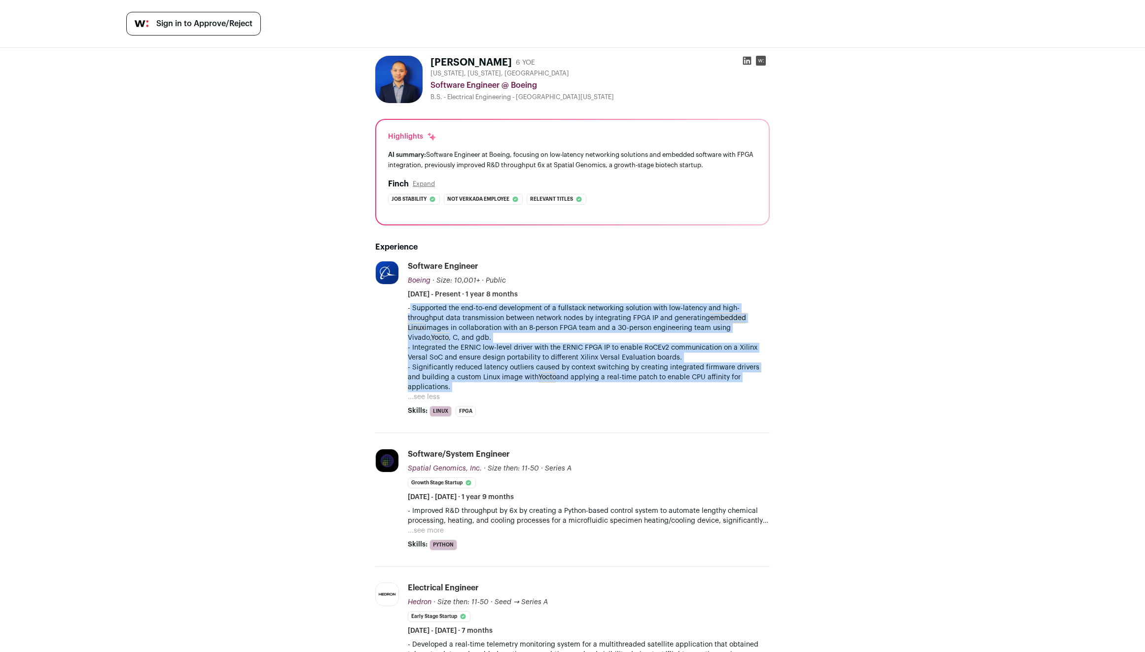
drag, startPoint x: 620, startPoint y: 310, endPoint x: 624, endPoint y: 370, distance: 59.8
click at [624, 370] on div "- Supported the end-to-end development of a fullstack networking solution with …" at bounding box center [589, 347] width 362 height 89
click at [624, 370] on p "- Significantly reduced latency outliers caused by context switching by creatin…" at bounding box center [589, 377] width 362 height 30
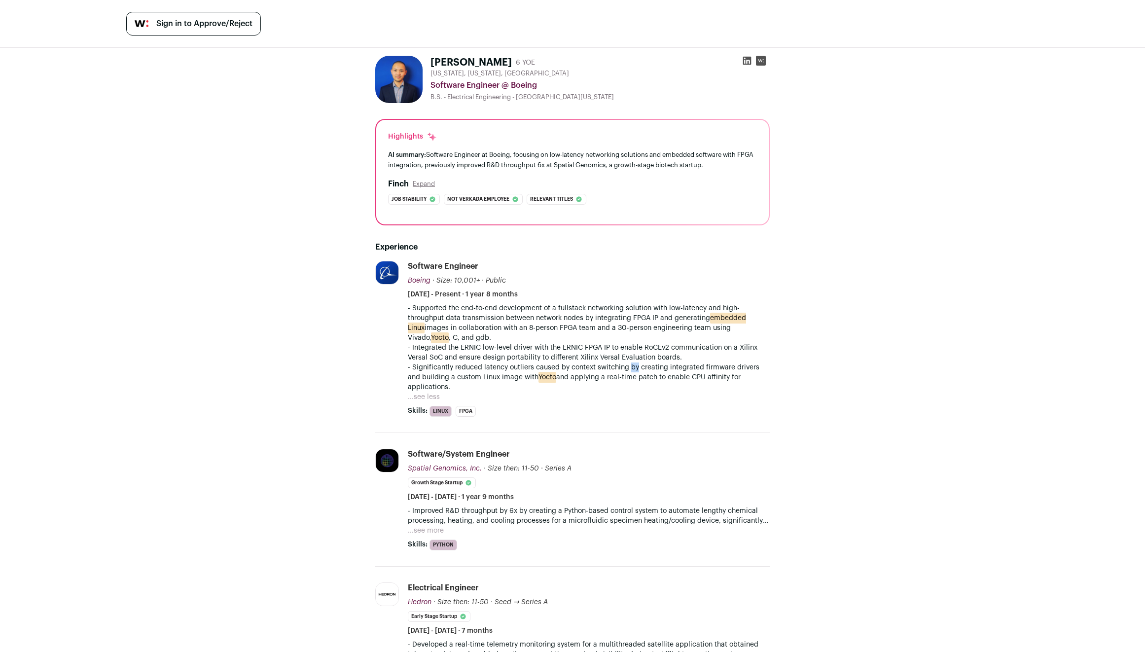
click at [624, 370] on p "- Significantly reduced latency outliers caused by context switching by creatin…" at bounding box center [589, 377] width 362 height 30
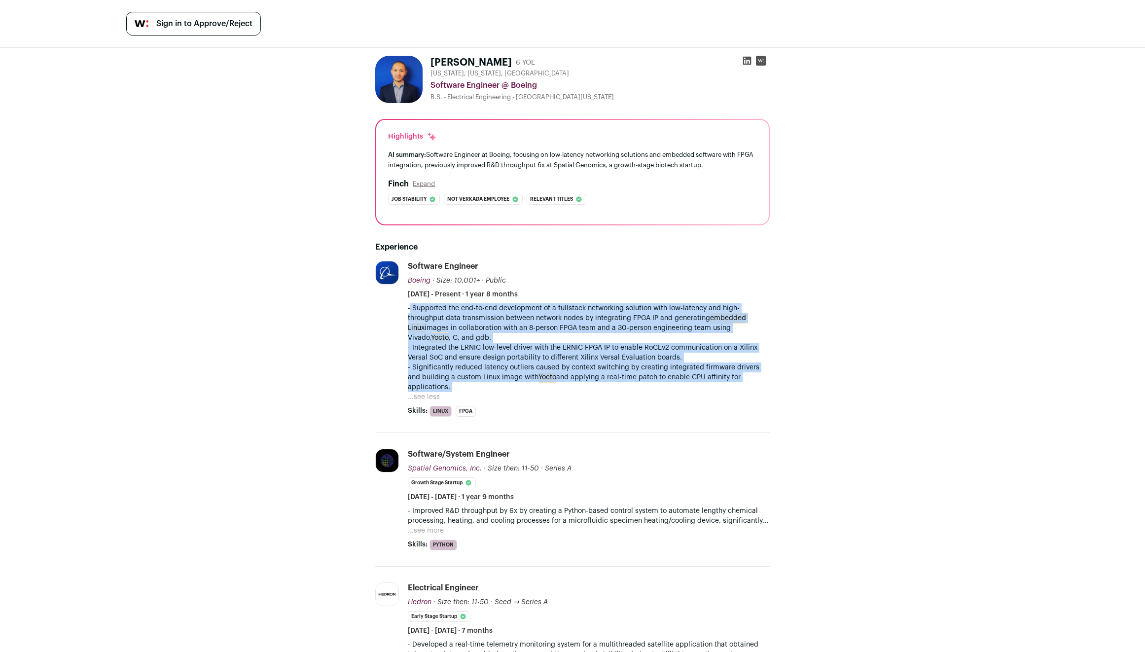
drag, startPoint x: 624, startPoint y: 370, endPoint x: 624, endPoint y: 323, distance: 47.3
click at [624, 323] on div "- Supported the end-to-end development of a fullstack networking solution with …" at bounding box center [589, 347] width 362 height 89
click at [624, 323] on p "- Supported the end-to-end development of a fullstack networking solution with …" at bounding box center [589, 322] width 362 height 39
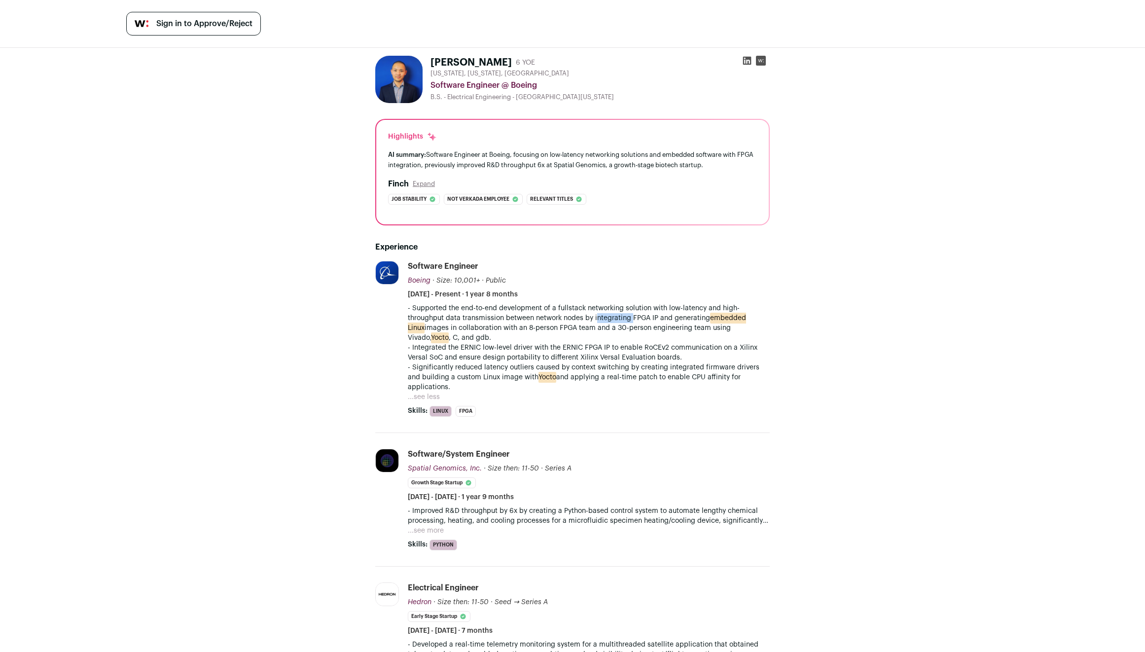
click at [624, 323] on p "- Supported the end-to-end development of a fullstack networking solution with …" at bounding box center [589, 322] width 362 height 39
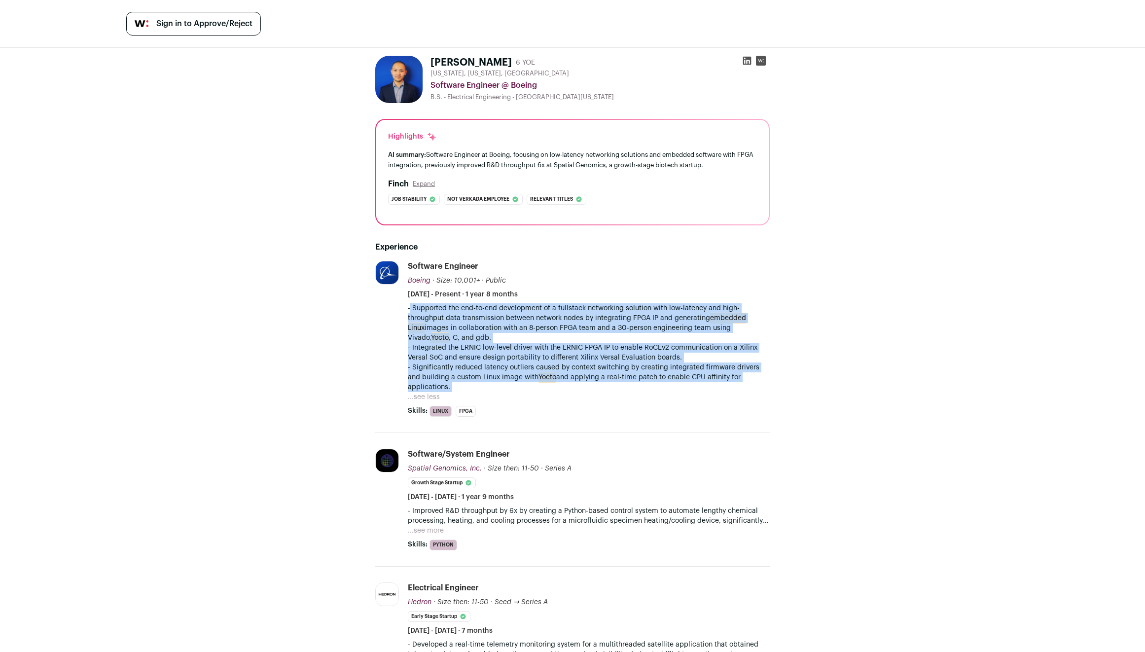
drag, startPoint x: 624, startPoint y: 323, endPoint x: 629, endPoint y: 368, distance: 46.1
click at [629, 368] on div "- Supported the end-to-end development of a fullstack networking solution with …" at bounding box center [589, 347] width 362 height 89
click at [629, 368] on p "- Significantly reduced latency outliers caused by context switching by creatin…" at bounding box center [589, 377] width 362 height 30
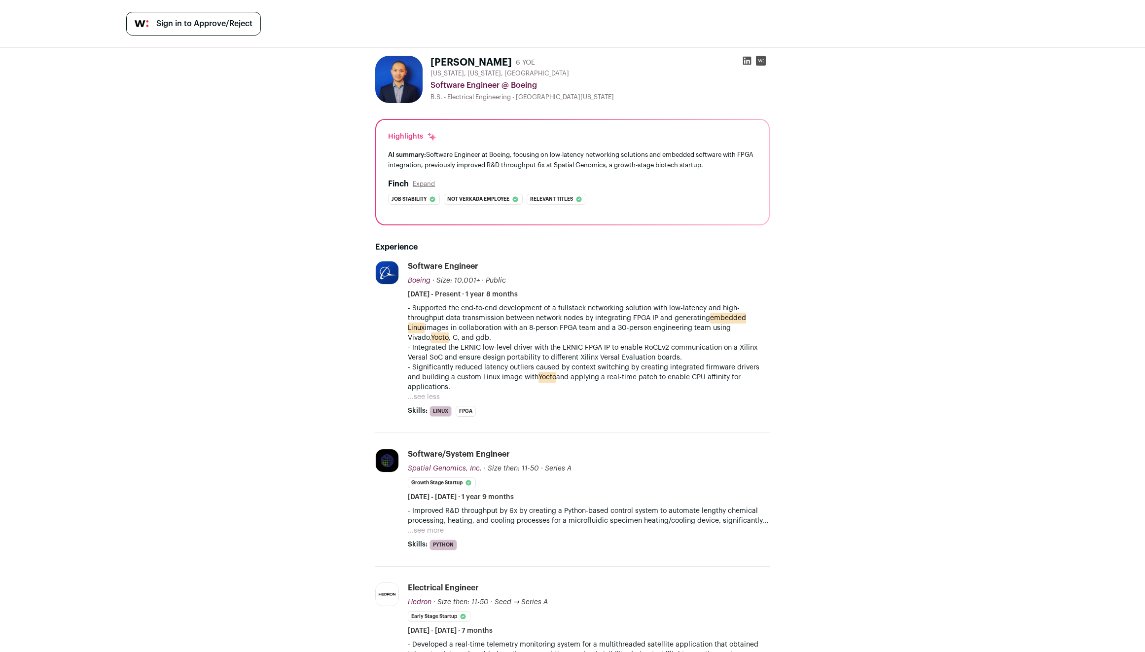
scroll to position [165, 0]
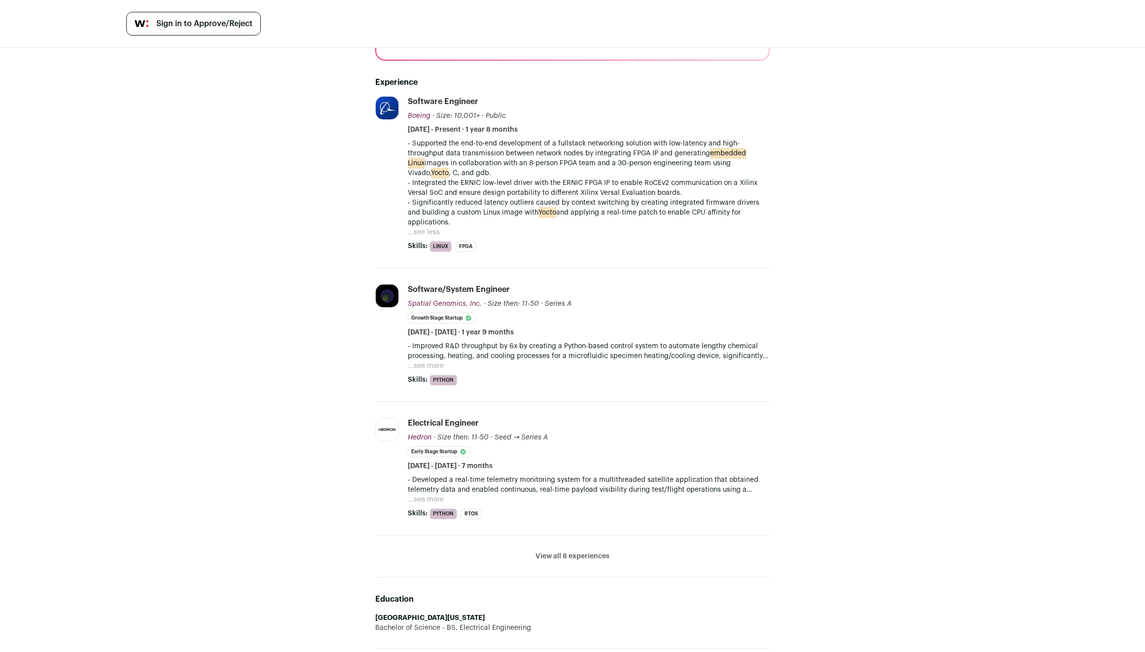
click at [424, 361] on button "...see more" at bounding box center [426, 366] width 36 height 10
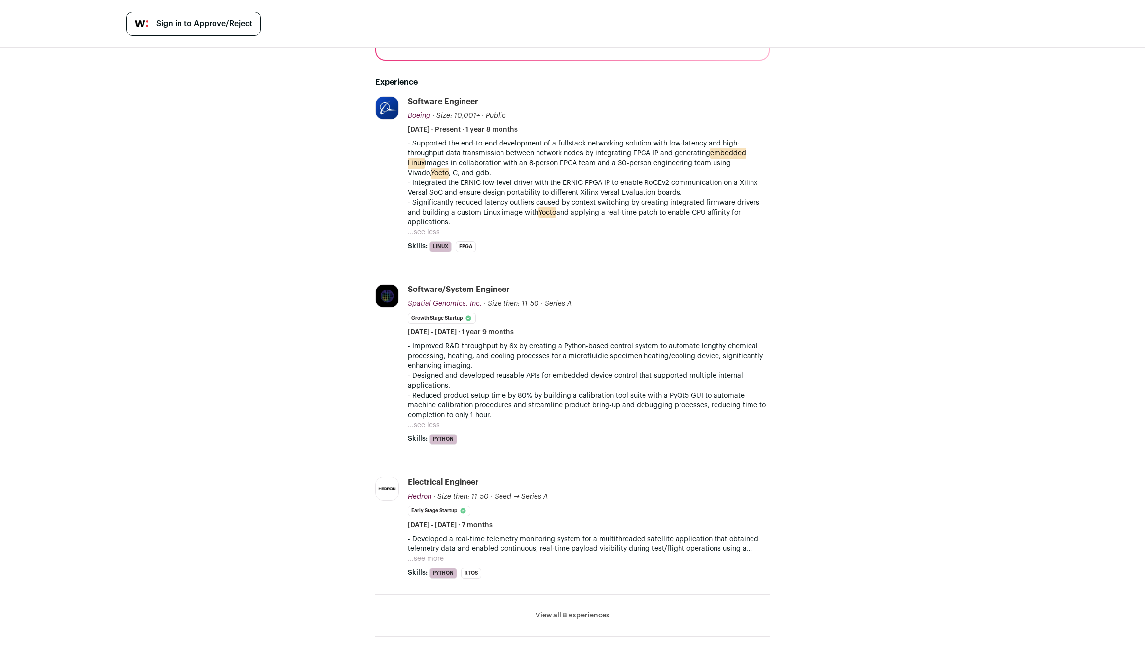
click at [434, 554] on button "...see more" at bounding box center [426, 559] width 36 height 10
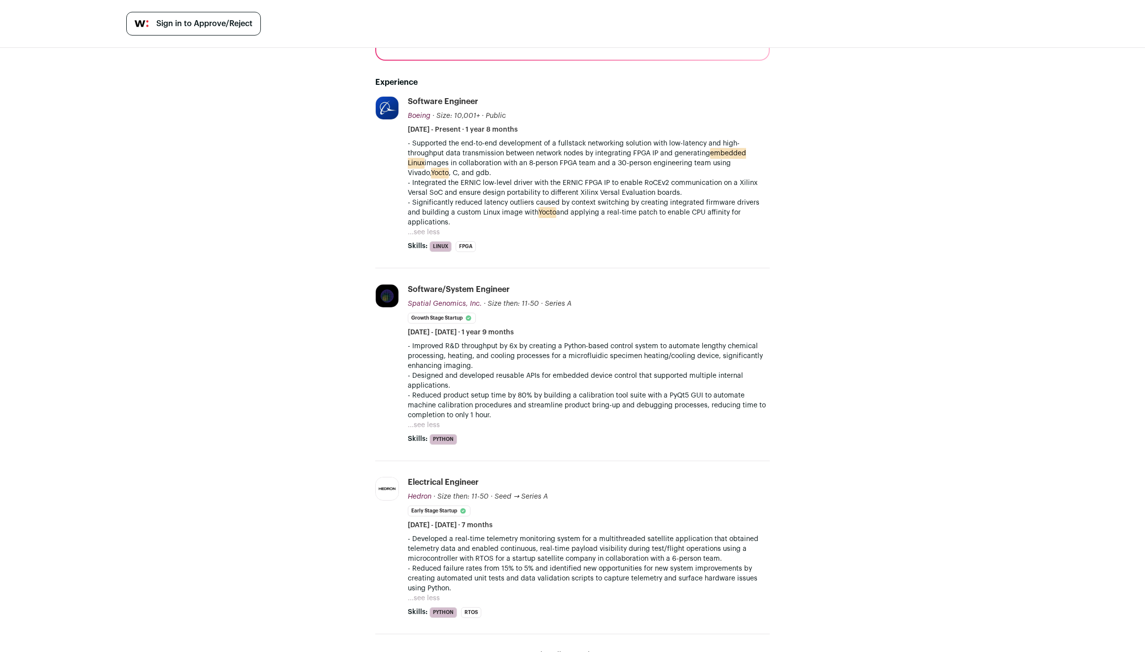
click at [644, 540] on p "- Developed a real-time telemetry monitoring system for a multithreaded satelli…" at bounding box center [589, 549] width 362 height 30
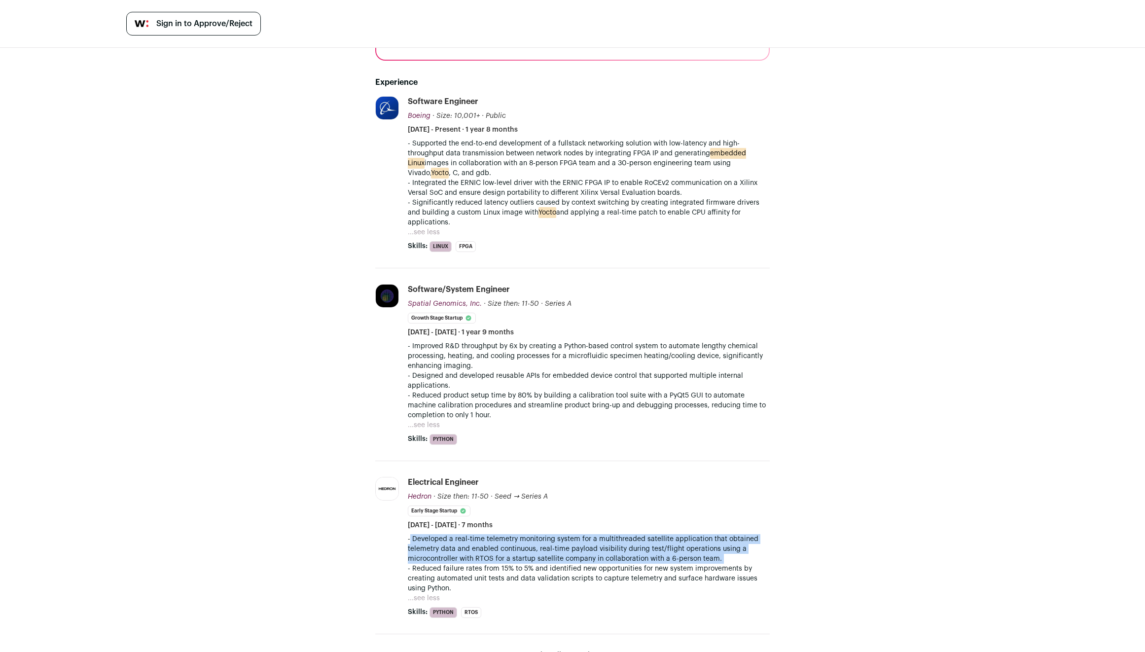
click at [644, 540] on p "- Developed a real-time telemetry monitoring system for a multithreaded satelli…" at bounding box center [589, 549] width 362 height 30
click at [643, 539] on p "- Developed a real-time telemetry monitoring system for a multithreaded satelli…" at bounding box center [589, 549] width 362 height 30
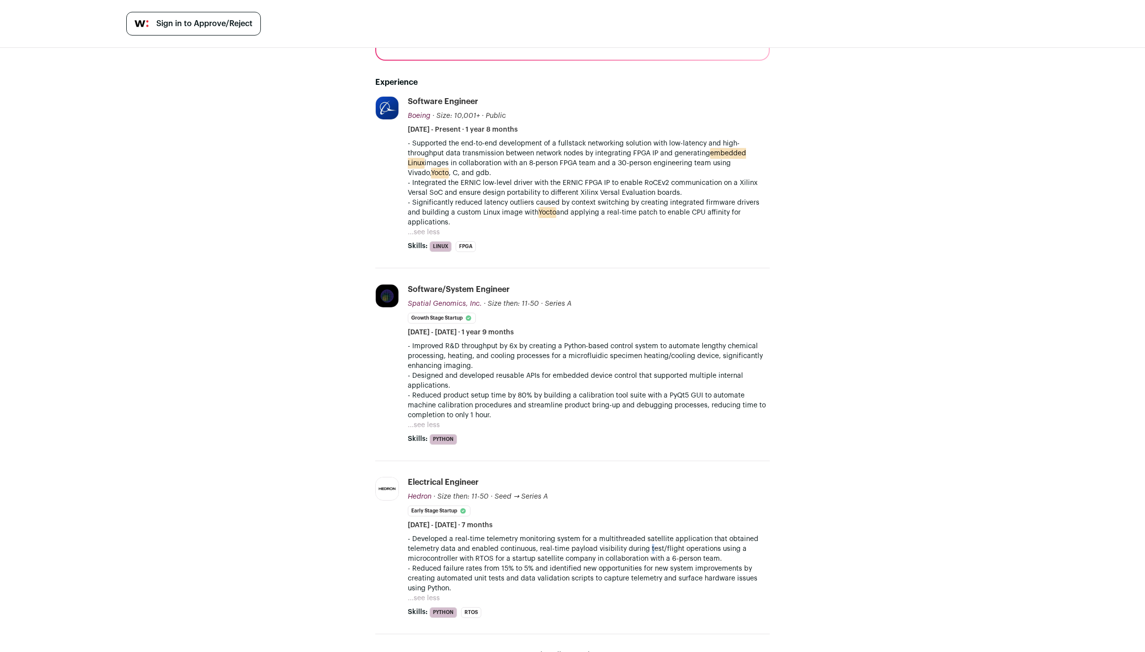
click at [643, 539] on p "- Developed a real-time telemetry monitoring system for a multithreaded satelli…" at bounding box center [589, 549] width 362 height 30
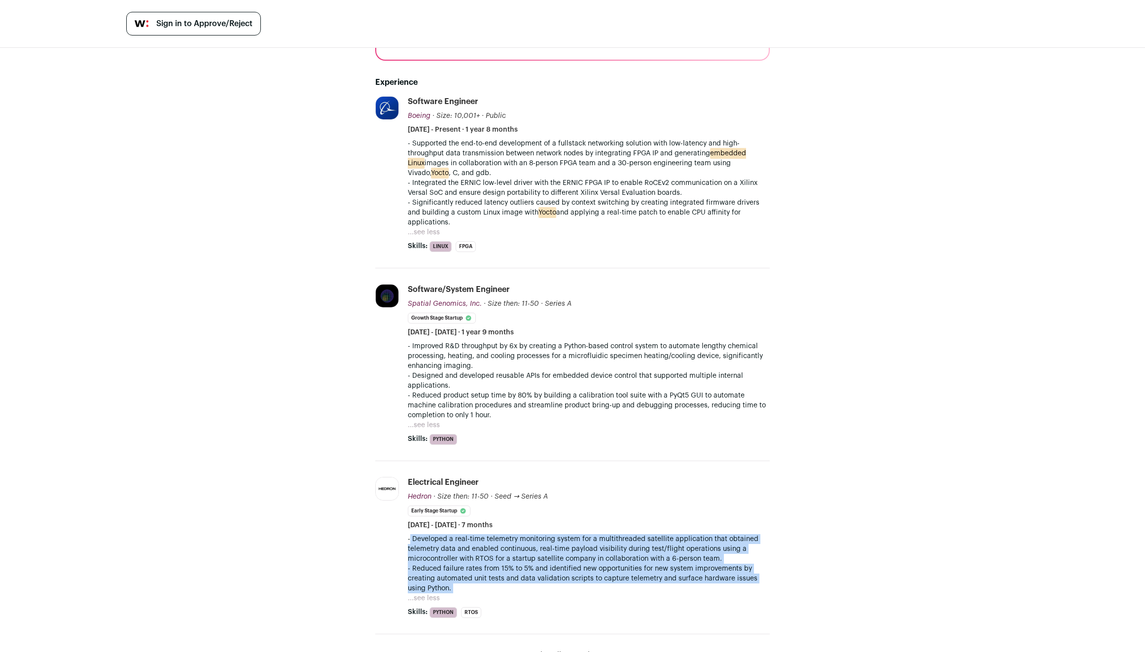
drag, startPoint x: 643, startPoint y: 539, endPoint x: 642, endPoint y: 557, distance: 18.8
click at [642, 557] on div "- Developed a real-time telemetry monitoring system for a multithreaded satelli…" at bounding box center [589, 563] width 362 height 59
click at [642, 564] on p "- Reduced failure rates from 15% to 5% and identified new opportunities for new…" at bounding box center [589, 579] width 362 height 30
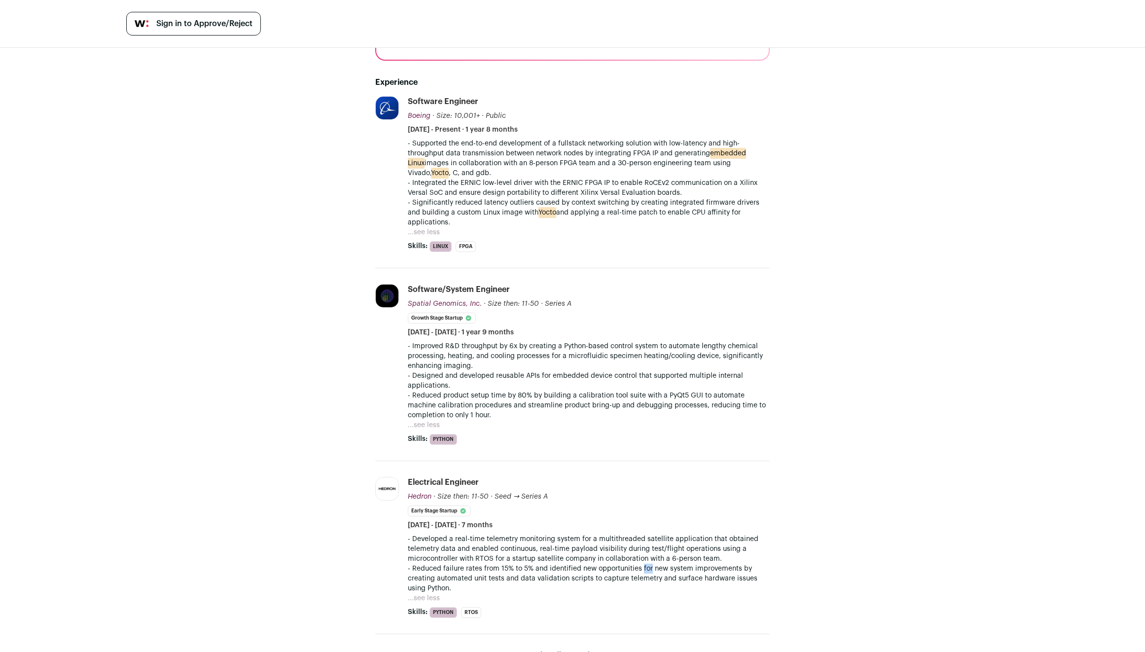
click at [642, 564] on p "- Reduced failure rates from 15% to 5% and identified new opportunities for new…" at bounding box center [589, 579] width 362 height 30
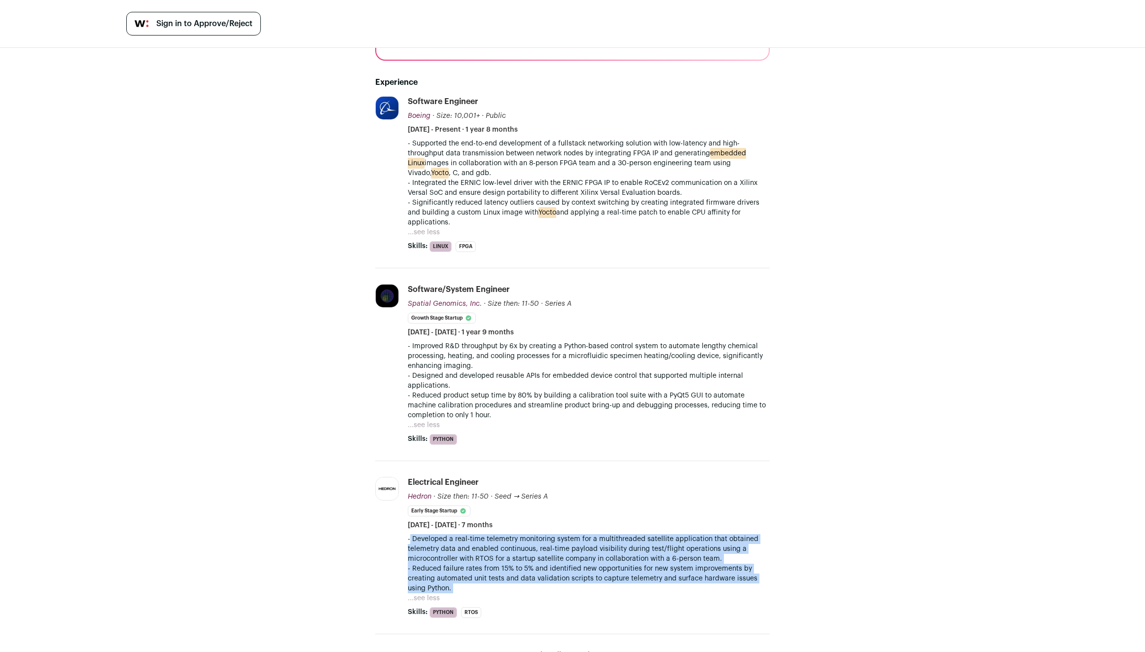
drag, startPoint x: 642, startPoint y: 557, endPoint x: 641, endPoint y: 533, distance: 24.2
click at [641, 534] on div "- Developed a real-time telemetry monitoring system for a multithreaded satelli…" at bounding box center [589, 563] width 362 height 59
click at [641, 534] on p "- Developed a real-time telemetry monitoring system for a multithreaded satelli…" at bounding box center [589, 549] width 362 height 30
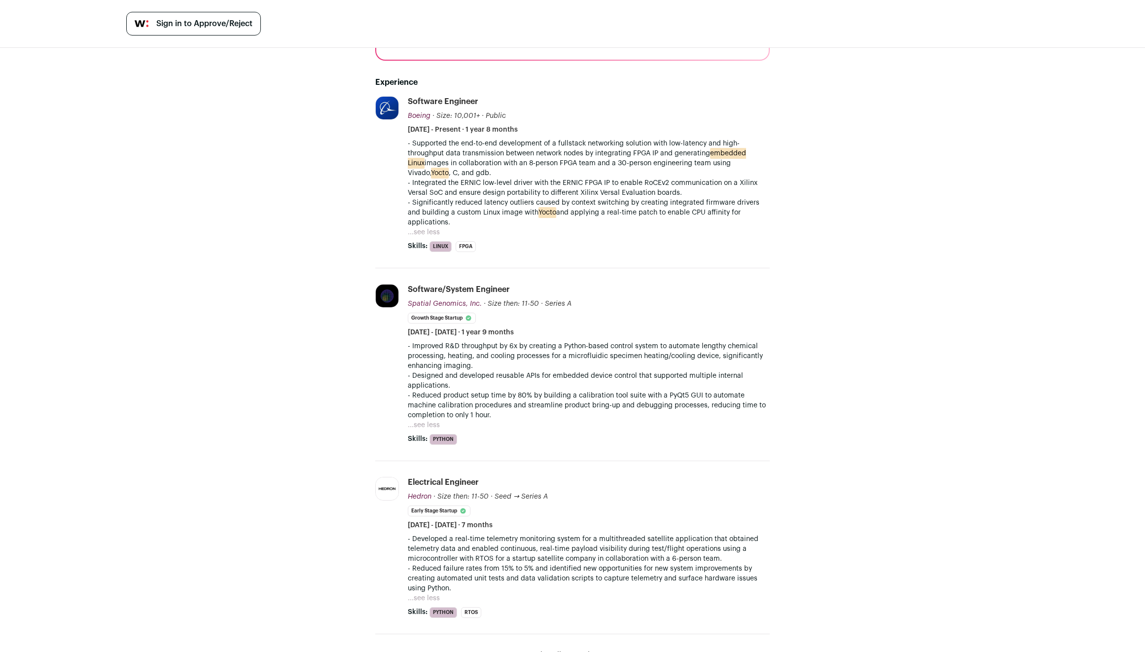
click at [552, 341] on p "- Improved R&D throughput by 6x by creating a Python-based control system to au…" at bounding box center [589, 356] width 362 height 30
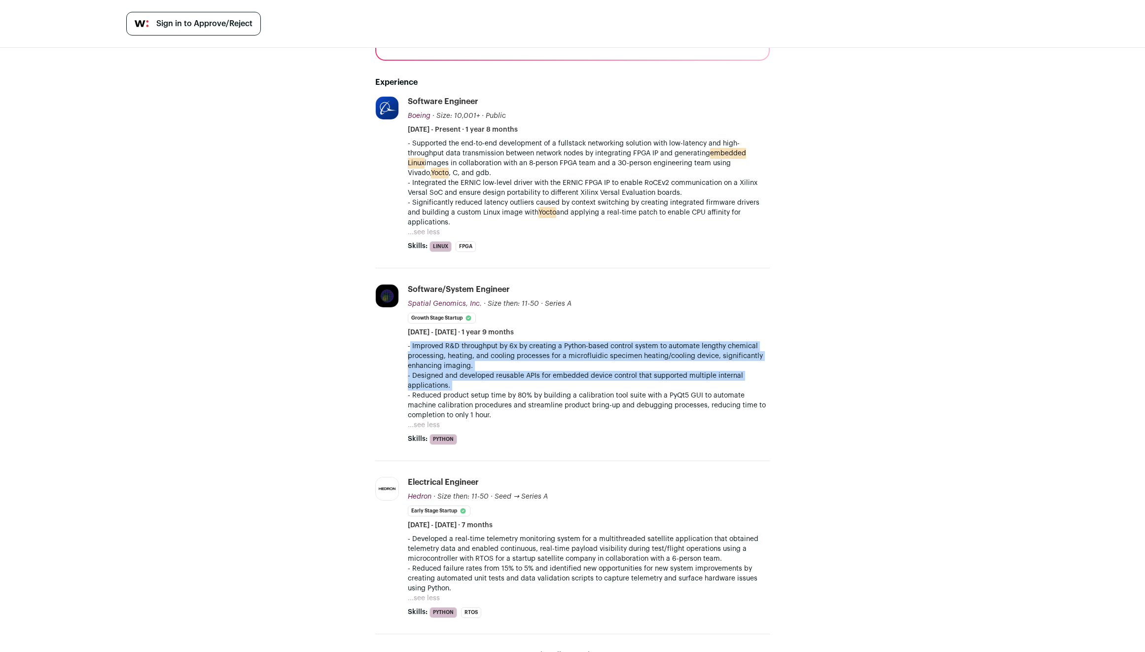
drag, startPoint x: 552, startPoint y: 341, endPoint x: 568, endPoint y: 378, distance: 40.2
click at [568, 378] on div "- Improved R&D throughput by 6x by creating a Python-based control system to au…" at bounding box center [589, 380] width 362 height 79
click at [568, 378] on p "- Designed and developed reusable APIs for embedded device control that support…" at bounding box center [589, 381] width 362 height 20
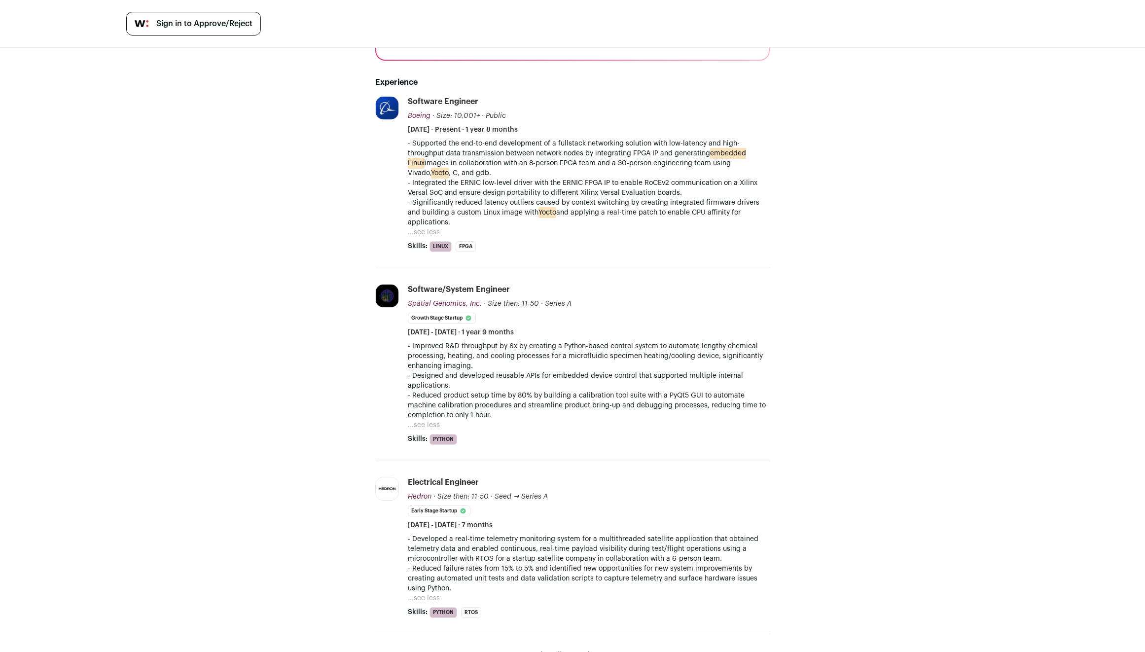
scroll to position [0, 0]
